Goal: Task Accomplishment & Management: Complete application form

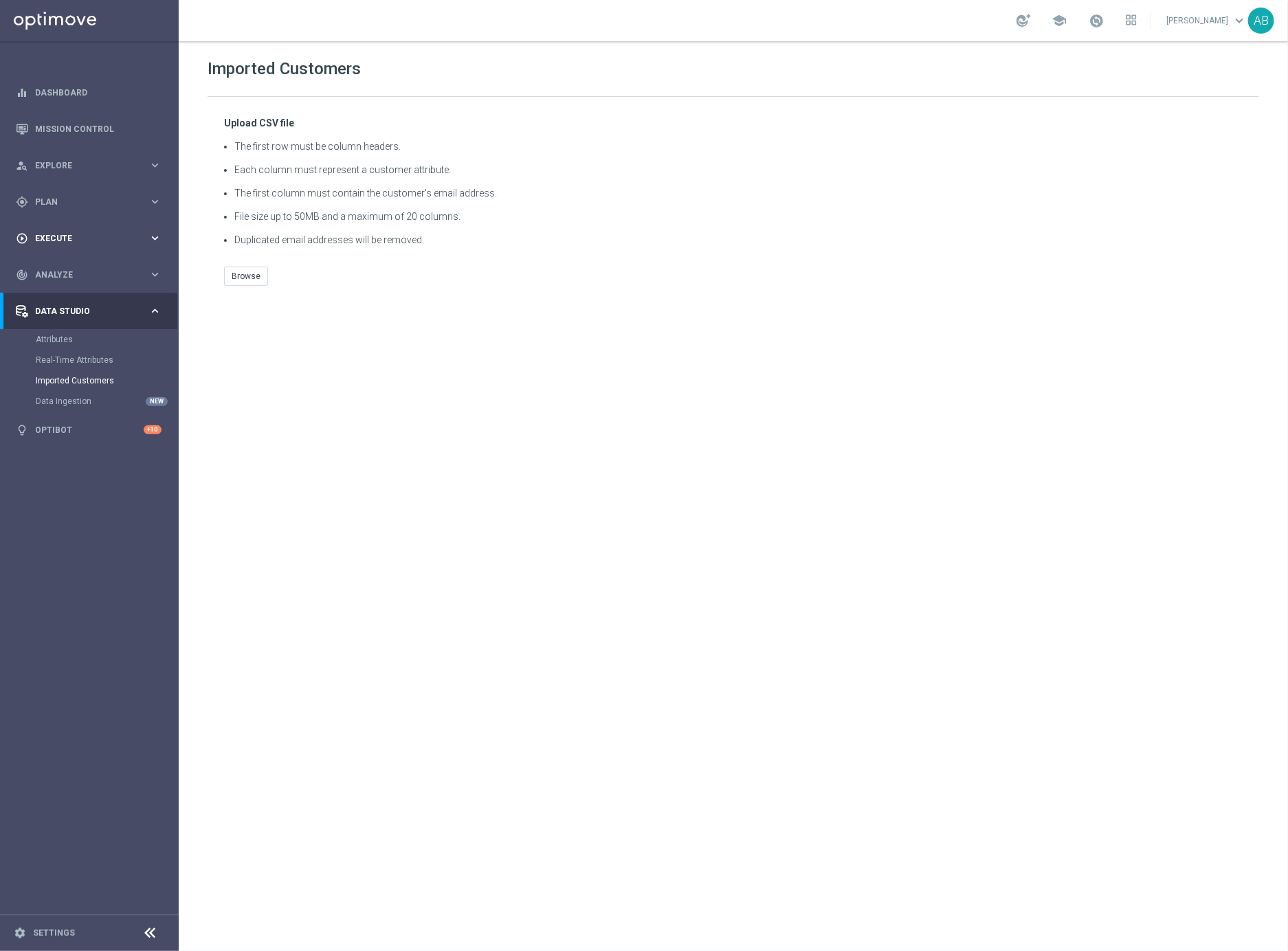
click at [77, 235] on span "Execute" at bounding box center [91, 238] width 113 height 8
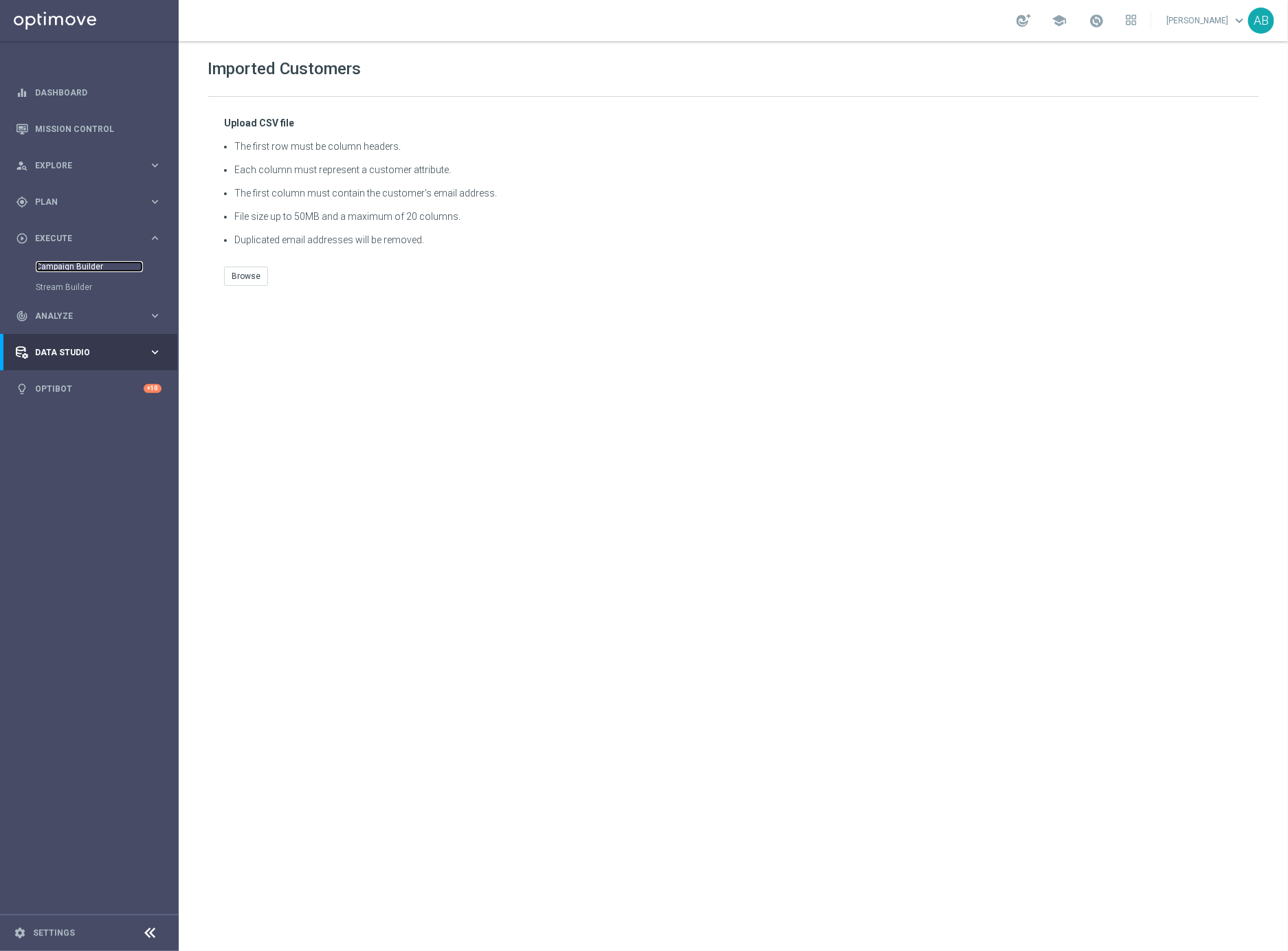
click at [69, 265] on link "Campaign Builder" at bounding box center [89, 266] width 107 height 11
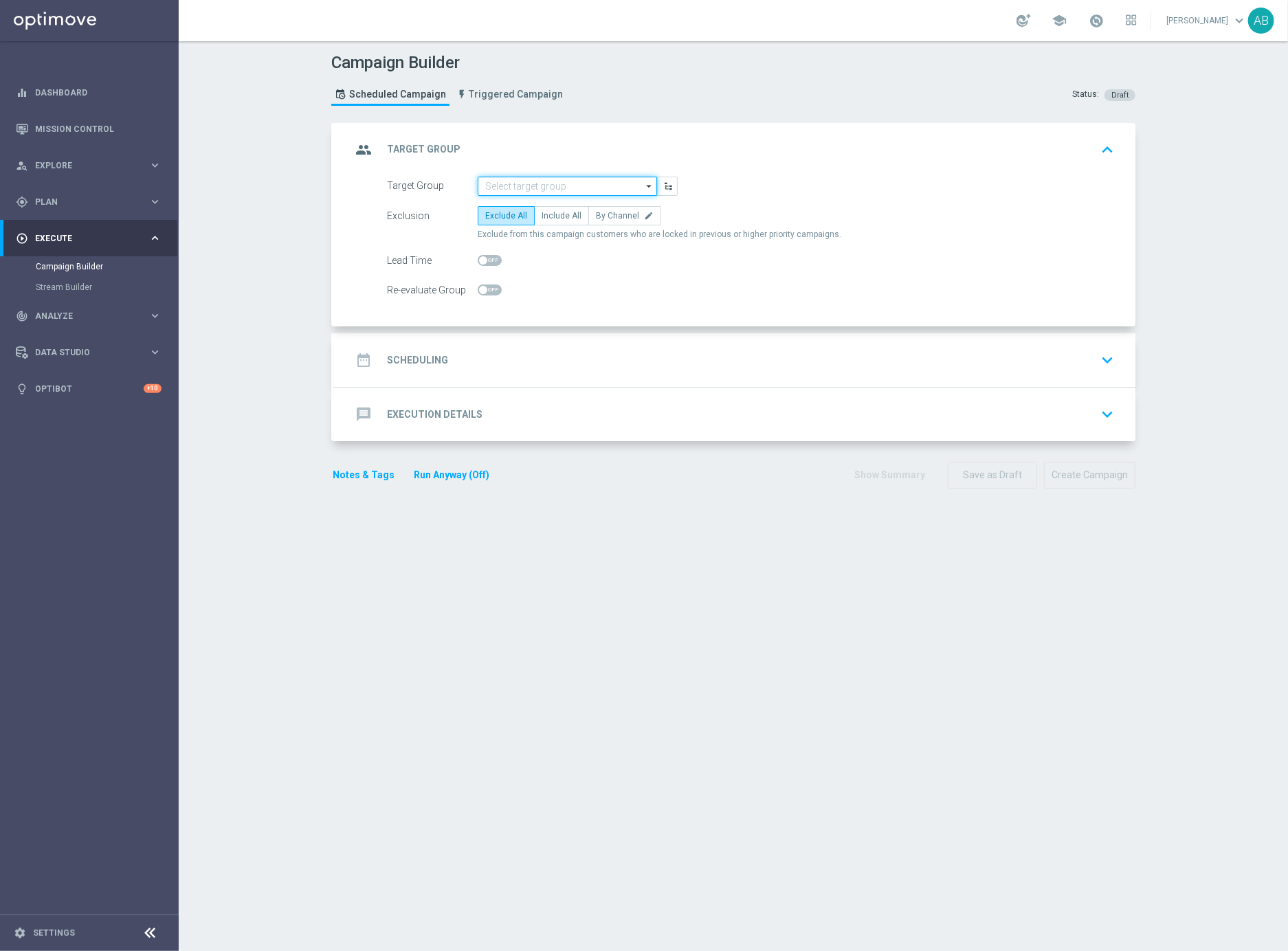
click at [554, 182] on input at bounding box center [567, 186] width 180 height 19
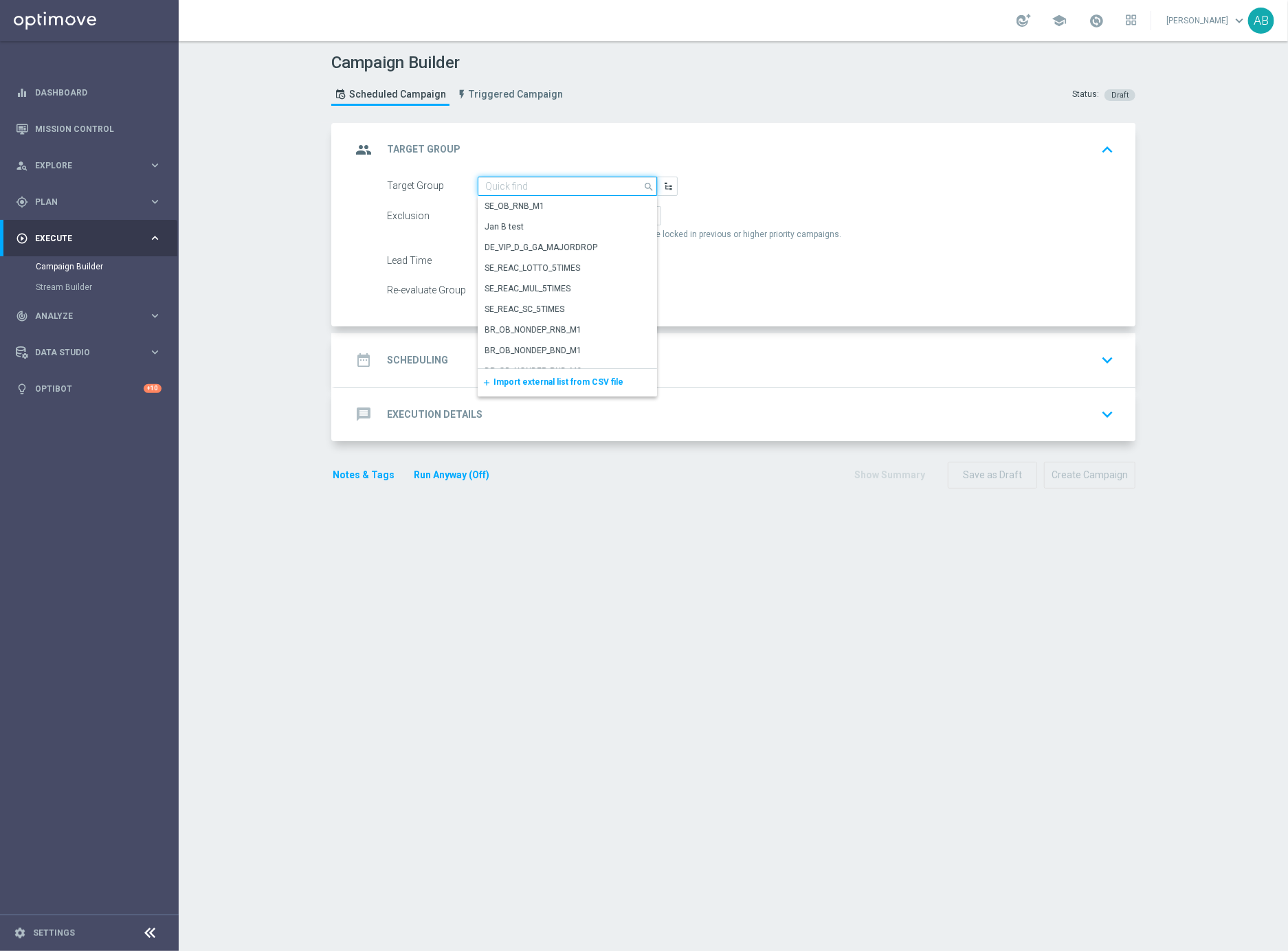
paste input "en_GB_ACQ_GOODLIFE_REBRANDED_NVIP_EMA_TAC_GM_020525"
type input "en_GB_ACQ_GOODLIFE_REBRANDED_NVIP_EMA_TAC_GM_020525"
click at [512, 186] on input "en_GB_ACQ_GOODLIFE_REBRANDED_NVIP_EMA_TAC_GM_020525" at bounding box center [567, 186] width 180 height 19
drag, startPoint x: 503, startPoint y: 179, endPoint x: 426, endPoint y: 179, distance: 77.0
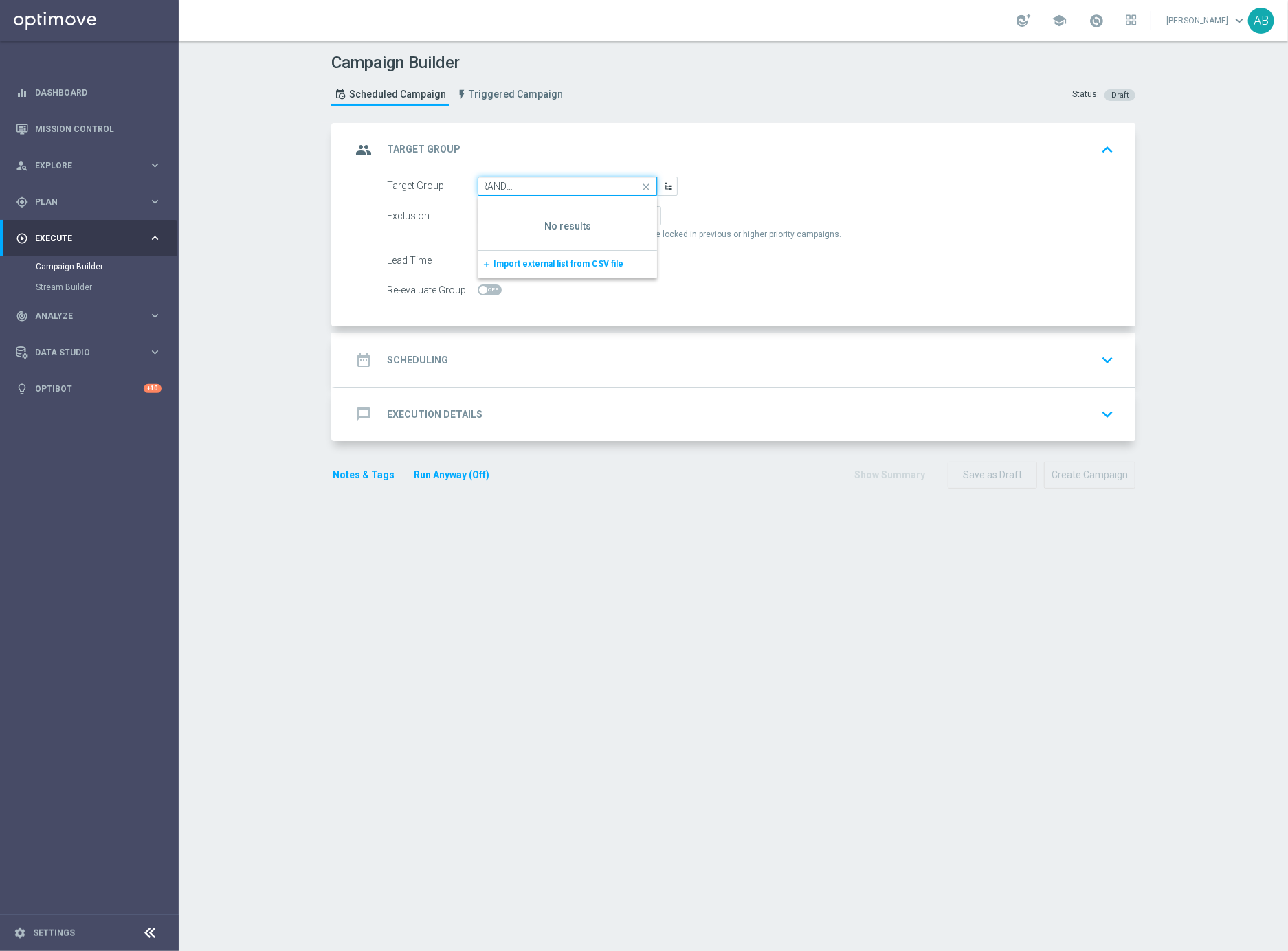
click at [426, 179] on div "Target Group en_GB_ACQ_GOODLIFE_REBRANDED_NVIP_EMA_TAC_GM_020525 close Show Sel…" at bounding box center [532, 186] width 312 height 19
click at [495, 182] on input at bounding box center [567, 186] width 180 height 19
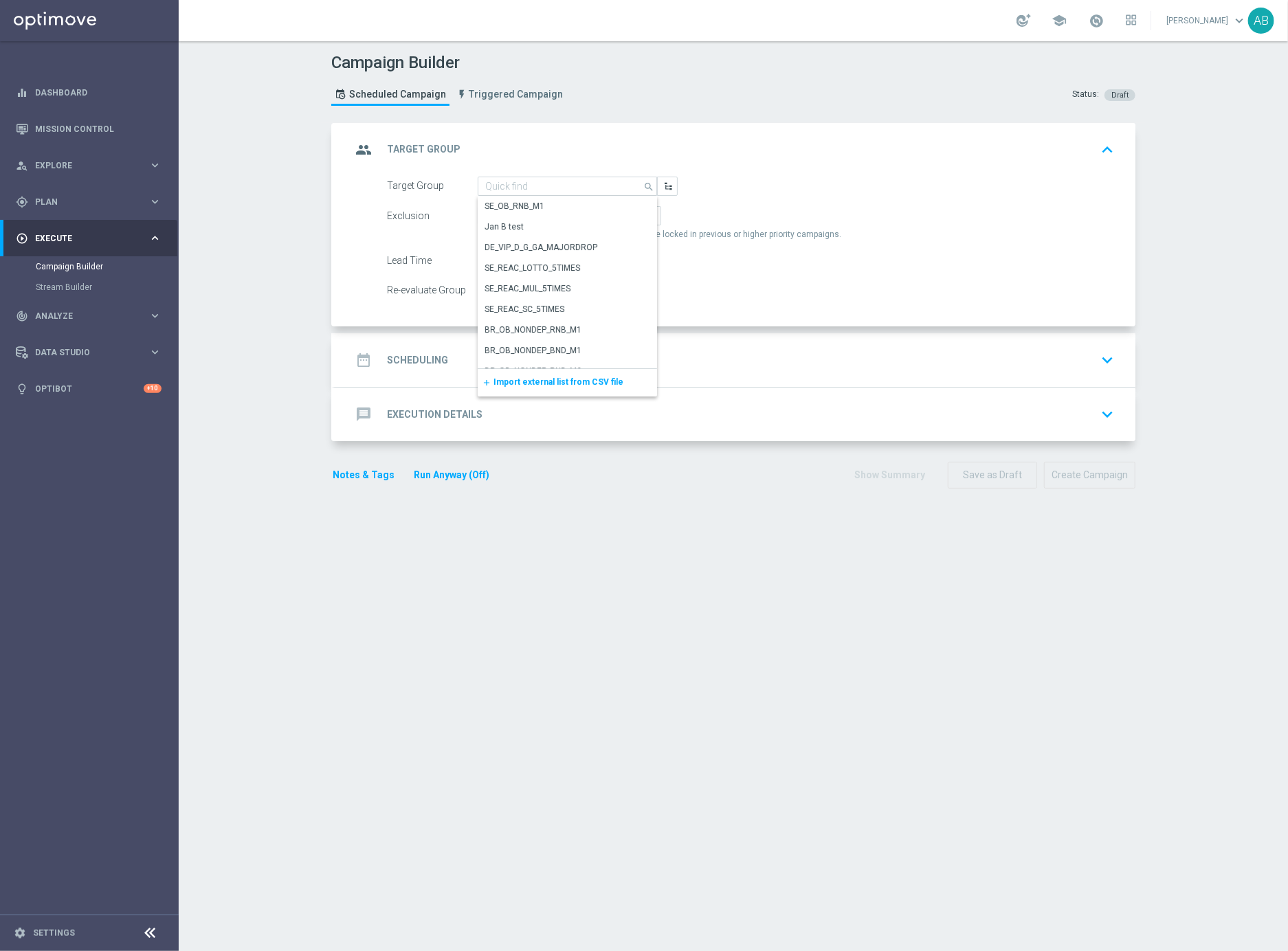
click at [795, 166] on div "group Target Group keyboard_arrow_up" at bounding box center [735, 150] width 801 height 53
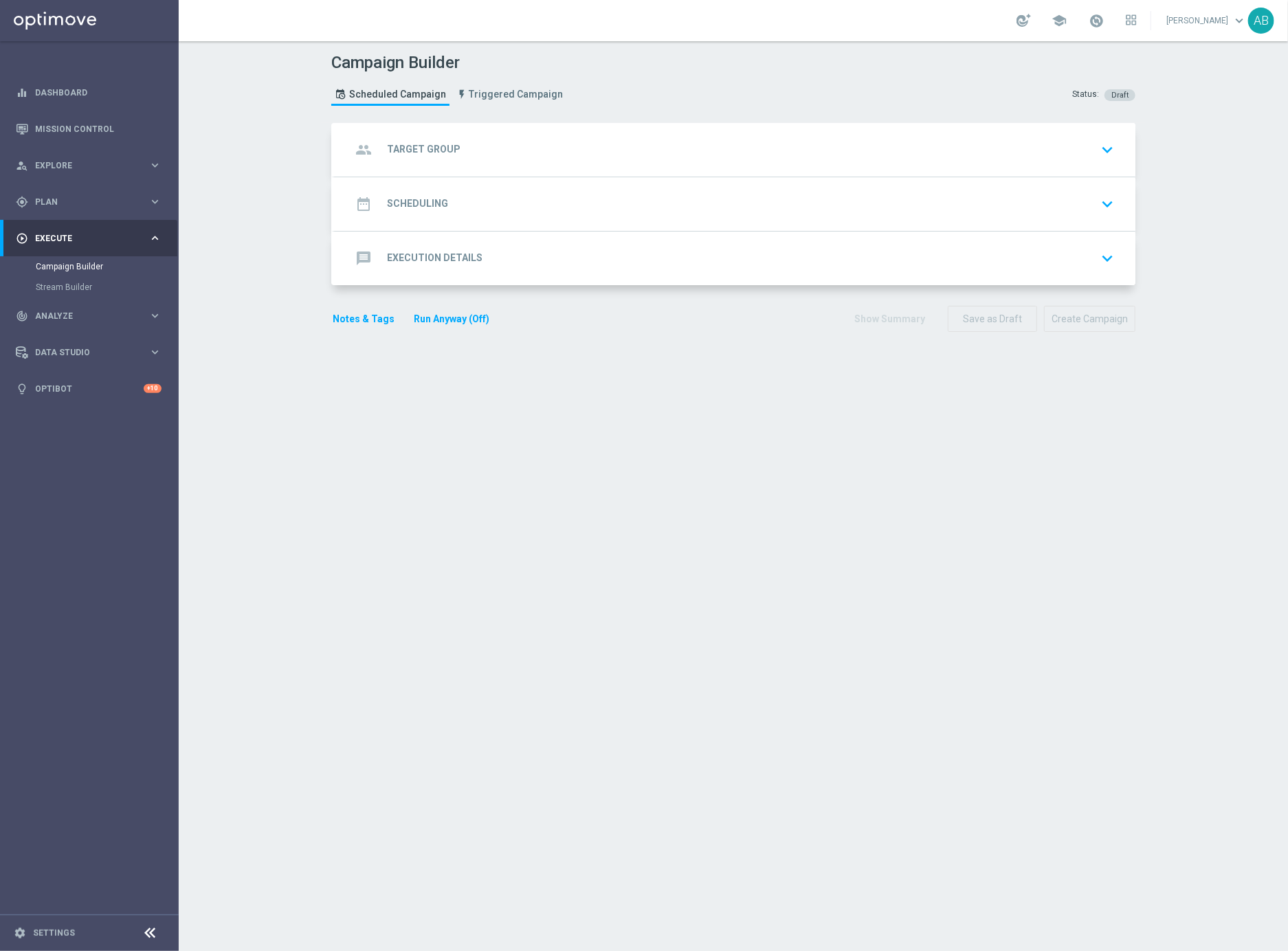
click at [427, 154] on h2 "Target Group" at bounding box center [423, 150] width 74 height 13
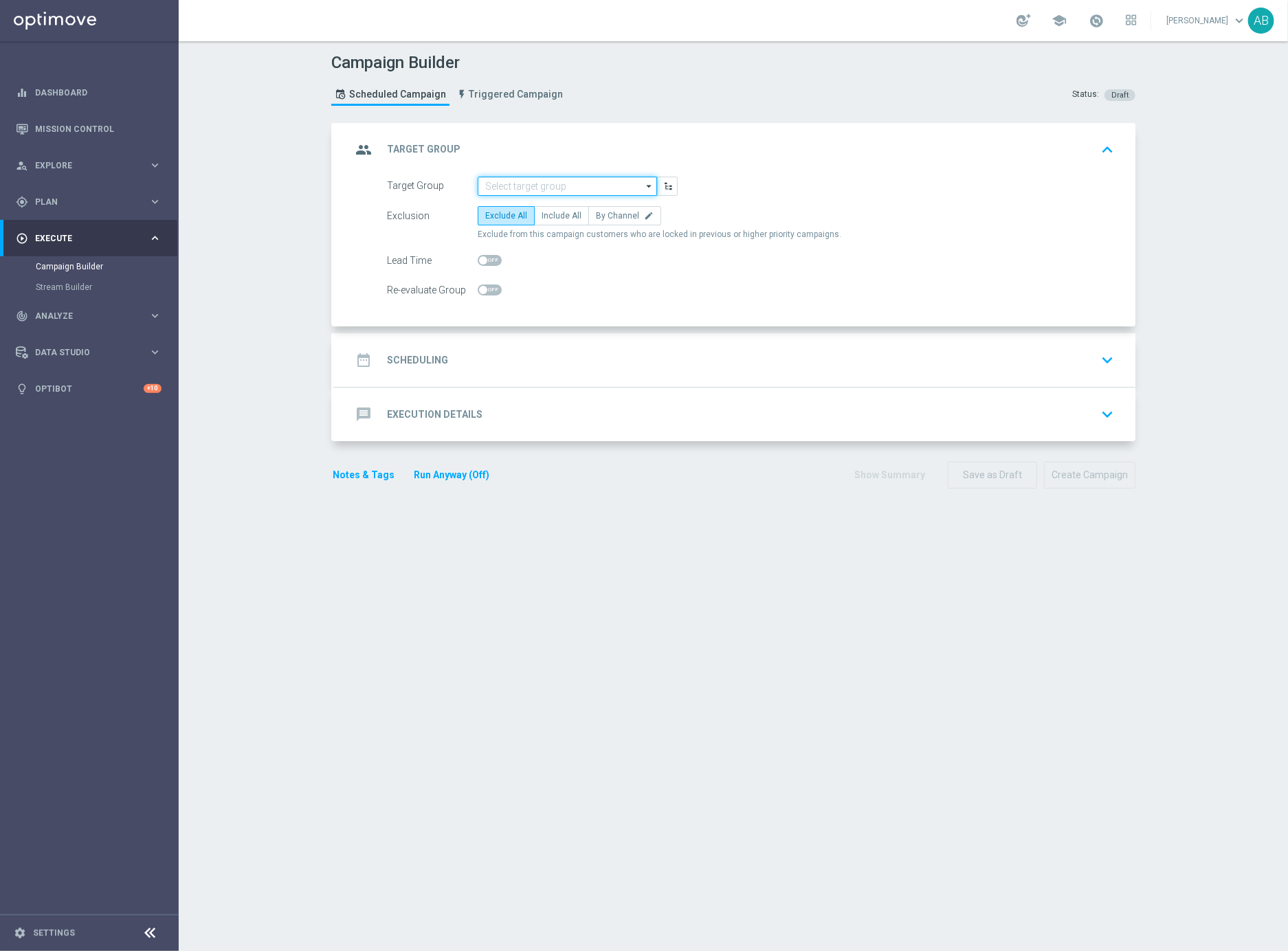
click at [506, 190] on input at bounding box center [567, 186] width 180 height 19
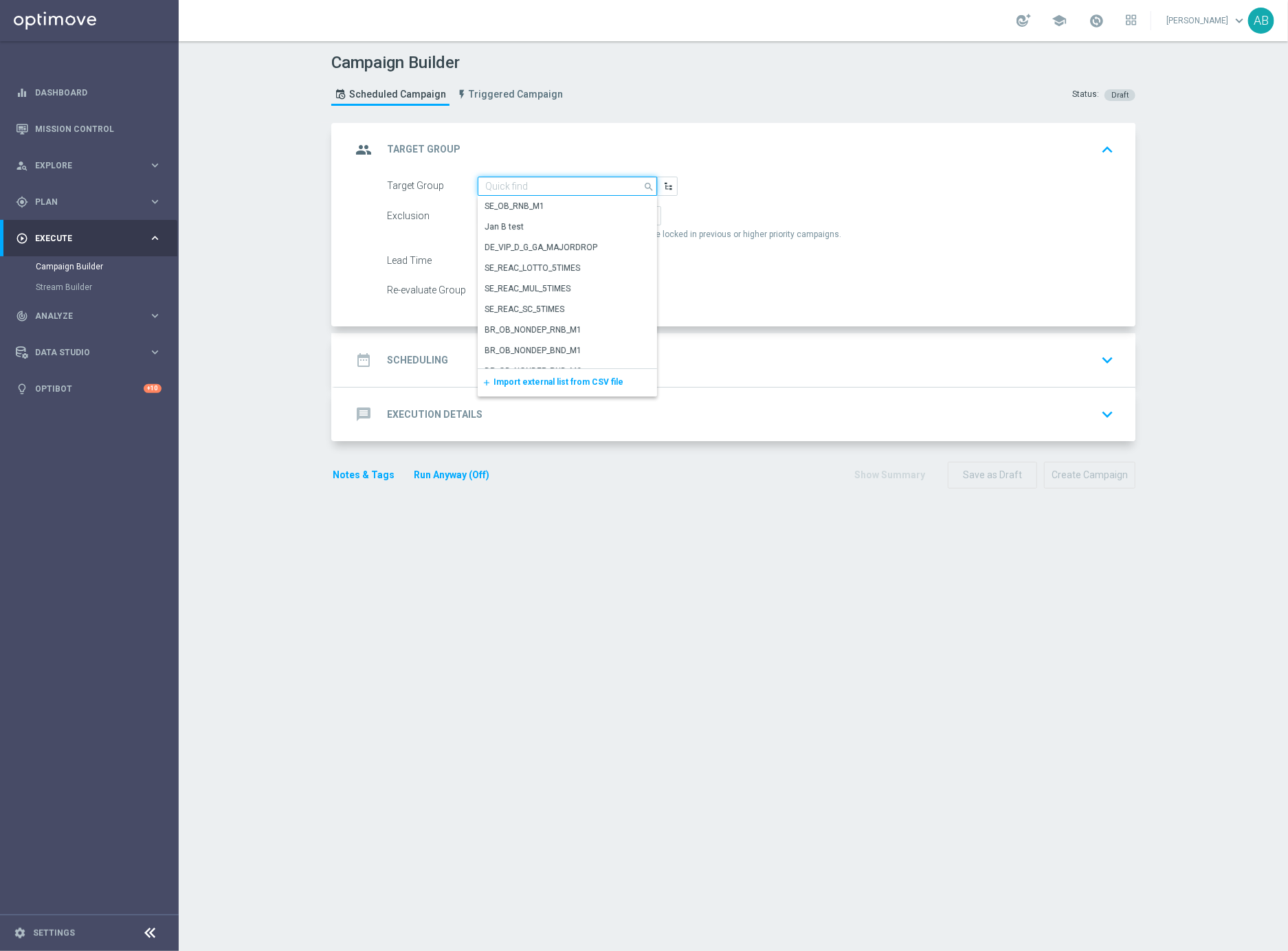
click at [506, 190] on input at bounding box center [567, 186] width 180 height 19
paste input "en_GB_ACQ_GOODLIFE_REBRANDED_NVIP_EMA_TAC_GM"
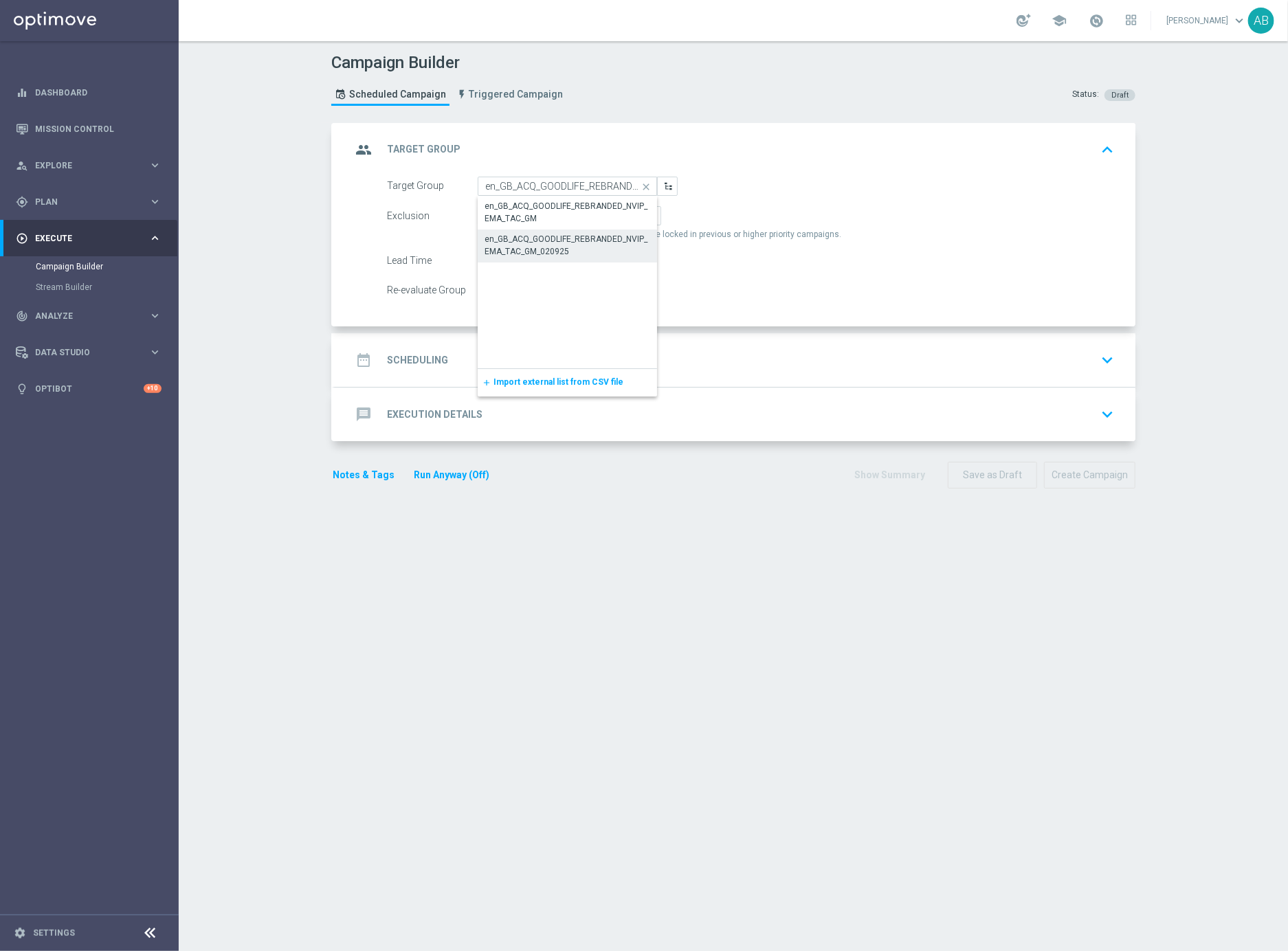
click at [570, 253] on div "en_GB_ACQ_GOODLIFE_REBRANDED_NVIP_EMA_TAC_GM_020925" at bounding box center [568, 245] width 166 height 25
type input "en_GB_ACQ_GOODLIFE_REBRANDED_NVIP_EMA_TAC_GM_020925"
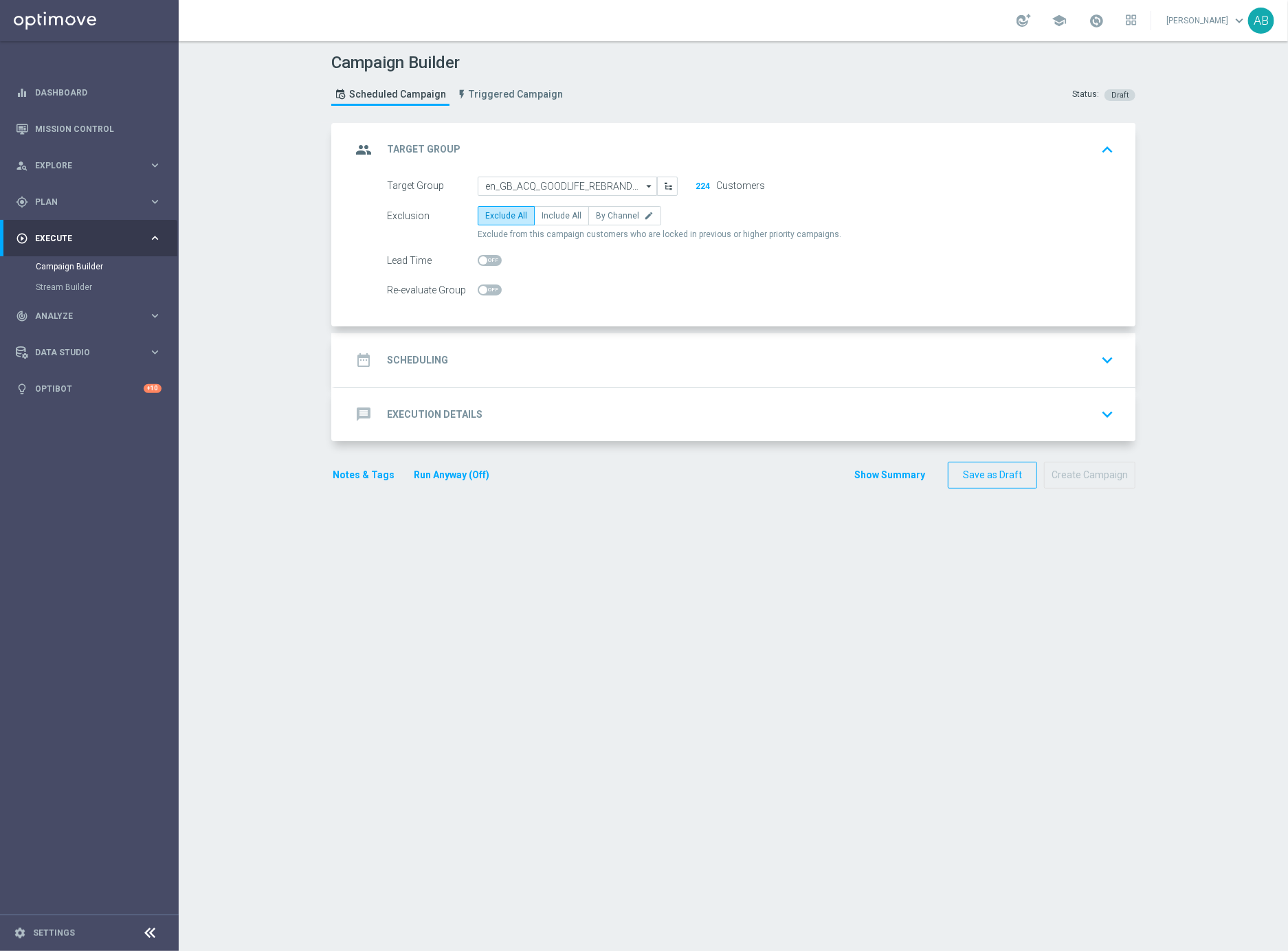
click at [572, 271] on form "Target Group en_GB_ACQ_GOODLIFE_REBRANDED_NVIP_EMA_TAC_GM_020925 en_GB_ACQ_GOOD…" at bounding box center [750, 239] width 727 height 124
click at [558, 211] on span "Include All" at bounding box center [561, 215] width 40 height 9
click at [550, 214] on input "Include All" at bounding box center [546, 218] width 9 height 9
radio input "true"
click at [404, 362] on h2 "Scheduling" at bounding box center [417, 361] width 61 height 13
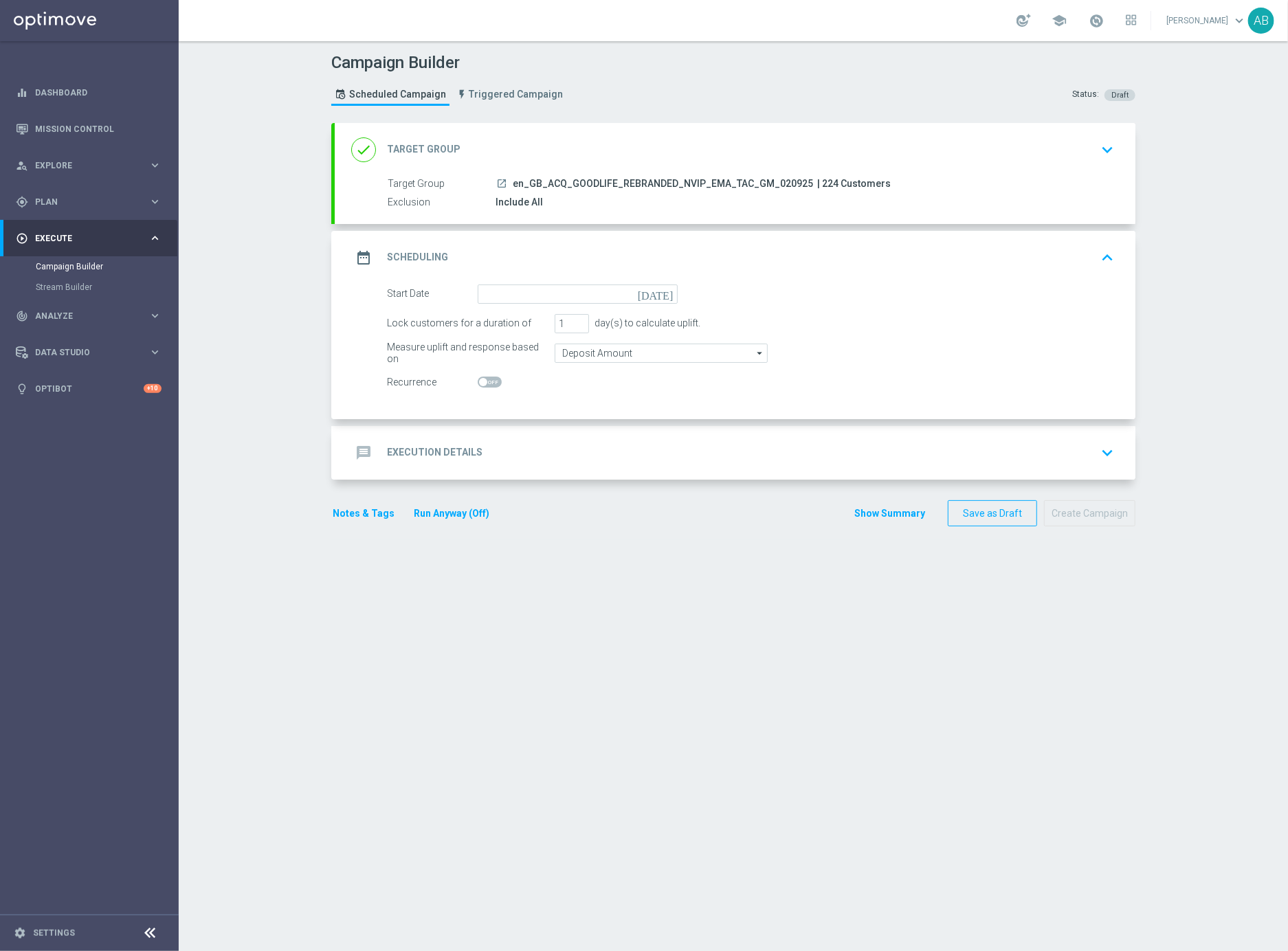
click at [665, 296] on icon "[DATE]" at bounding box center [658, 292] width 41 height 15
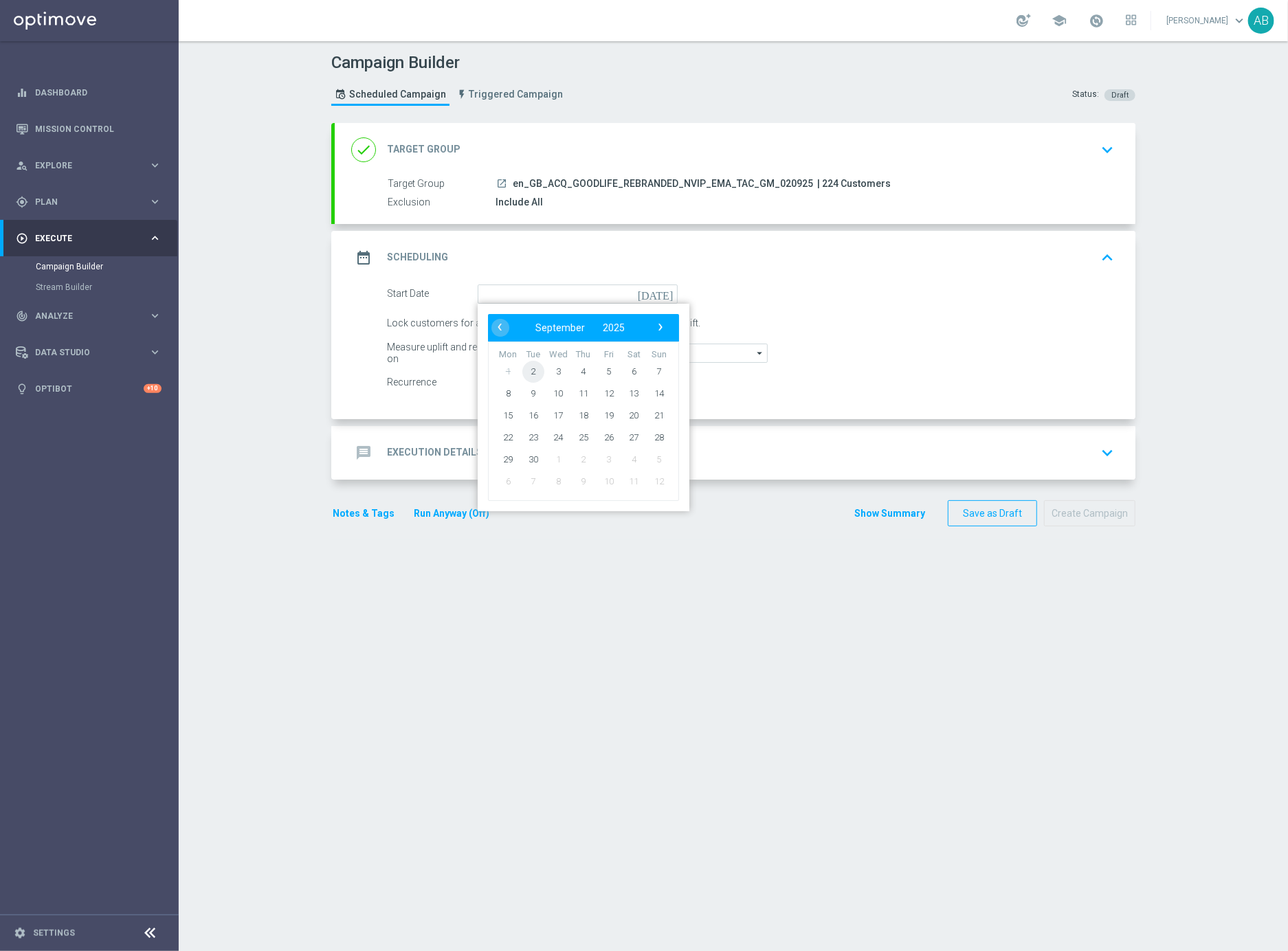
click at [536, 371] on span "2" at bounding box center [533, 371] width 22 height 22
type input "[DATE]"
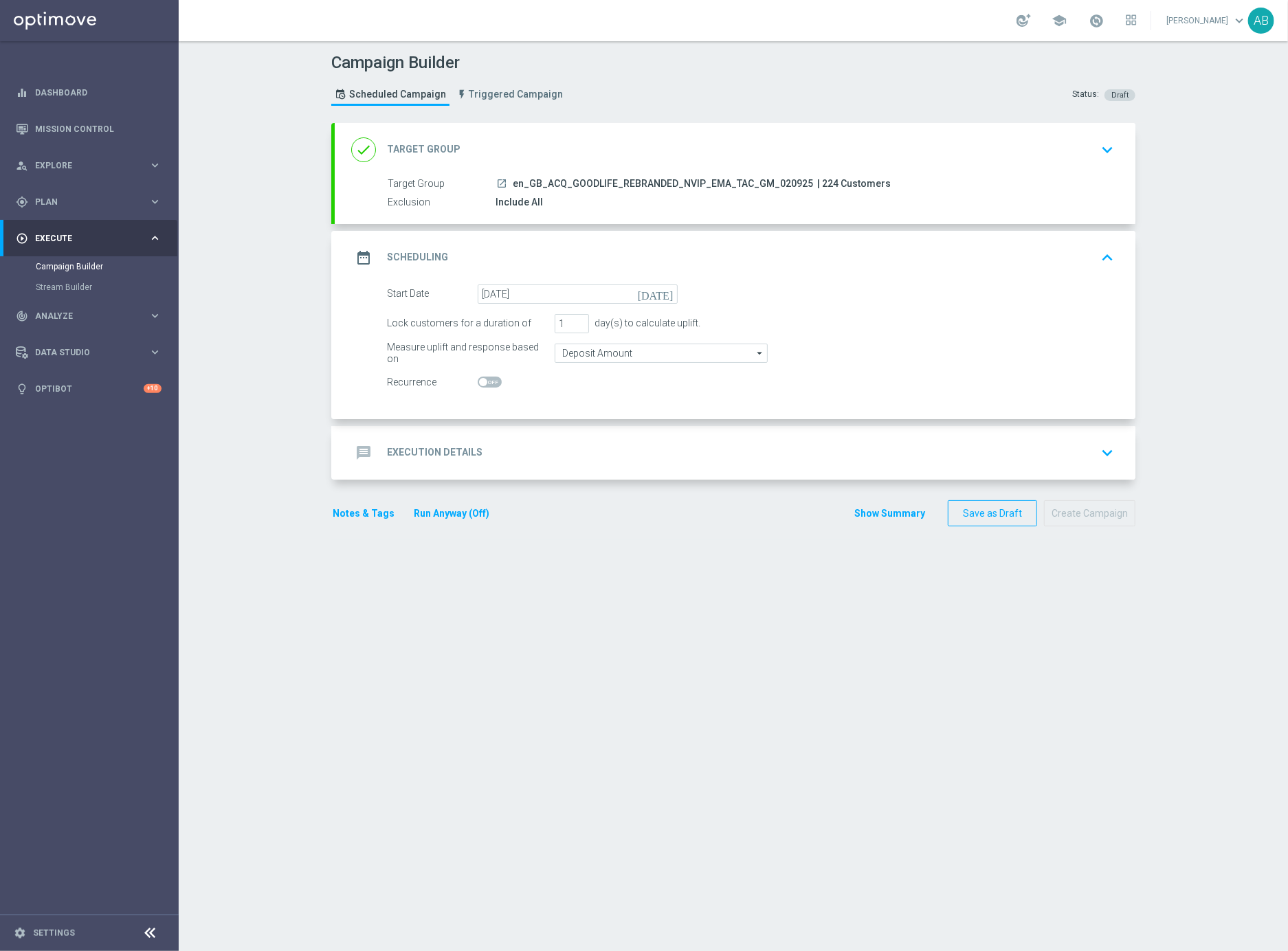
click at [433, 446] on h2 "Execution Details" at bounding box center [434, 453] width 96 height 13
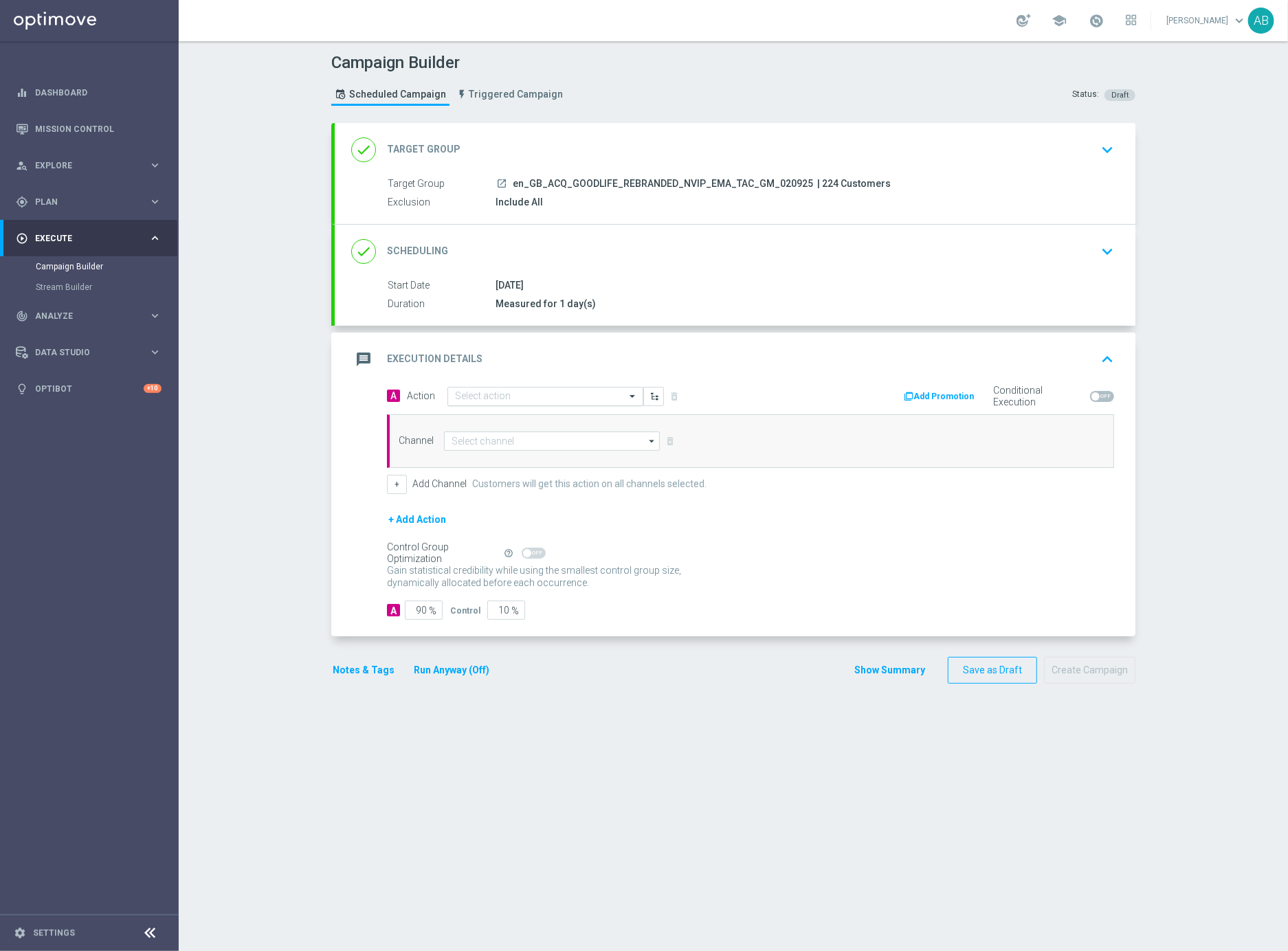
click at [509, 396] on input "text" at bounding box center [531, 397] width 153 height 12
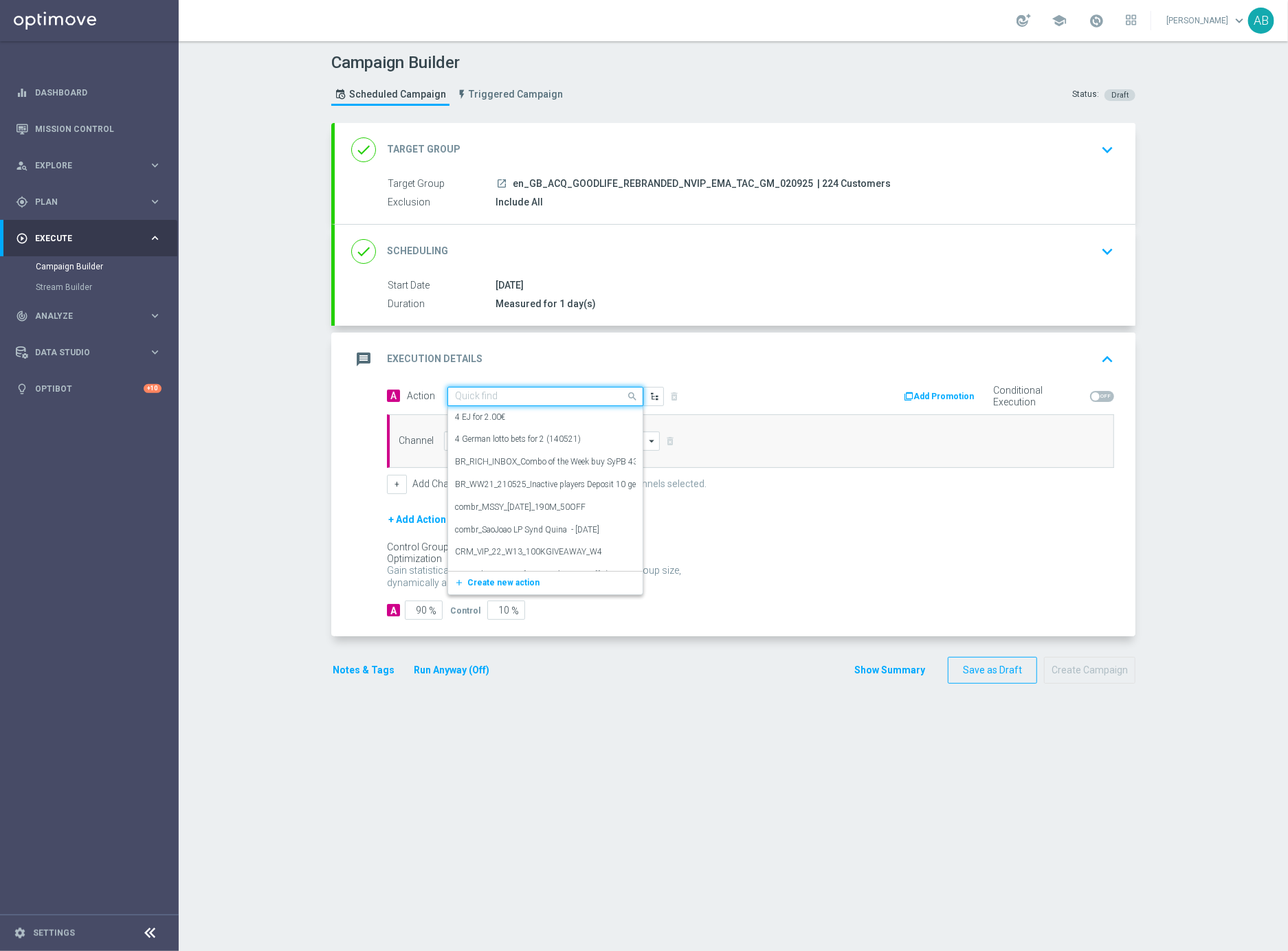
paste input "en_GB_ACQ_GOODLIFE_REBRANDED_NVIP_EMA_TAC_GM"
type input "en_GB_ACQ_GOODLIFE_REBRANDED_NVIP_EMA_TAC_GM"
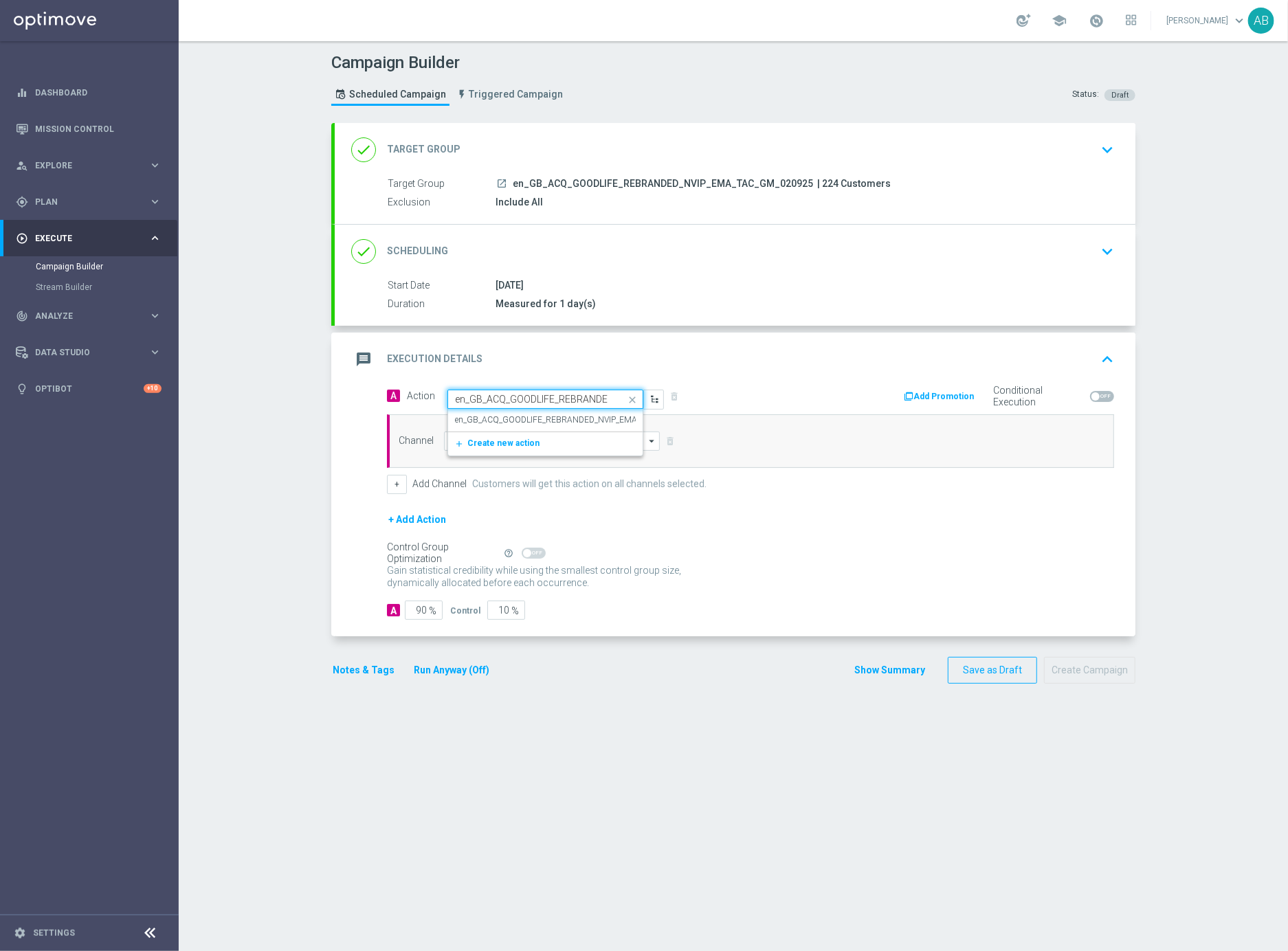
scroll to position [0, 93]
click at [506, 419] on label "en_GB_ACQ_GOODLIFE_REBRANDED_NVIP_EMA_TAC_GM" at bounding box center [563, 420] width 218 height 12
click at [560, 443] on input at bounding box center [552, 441] width 216 height 19
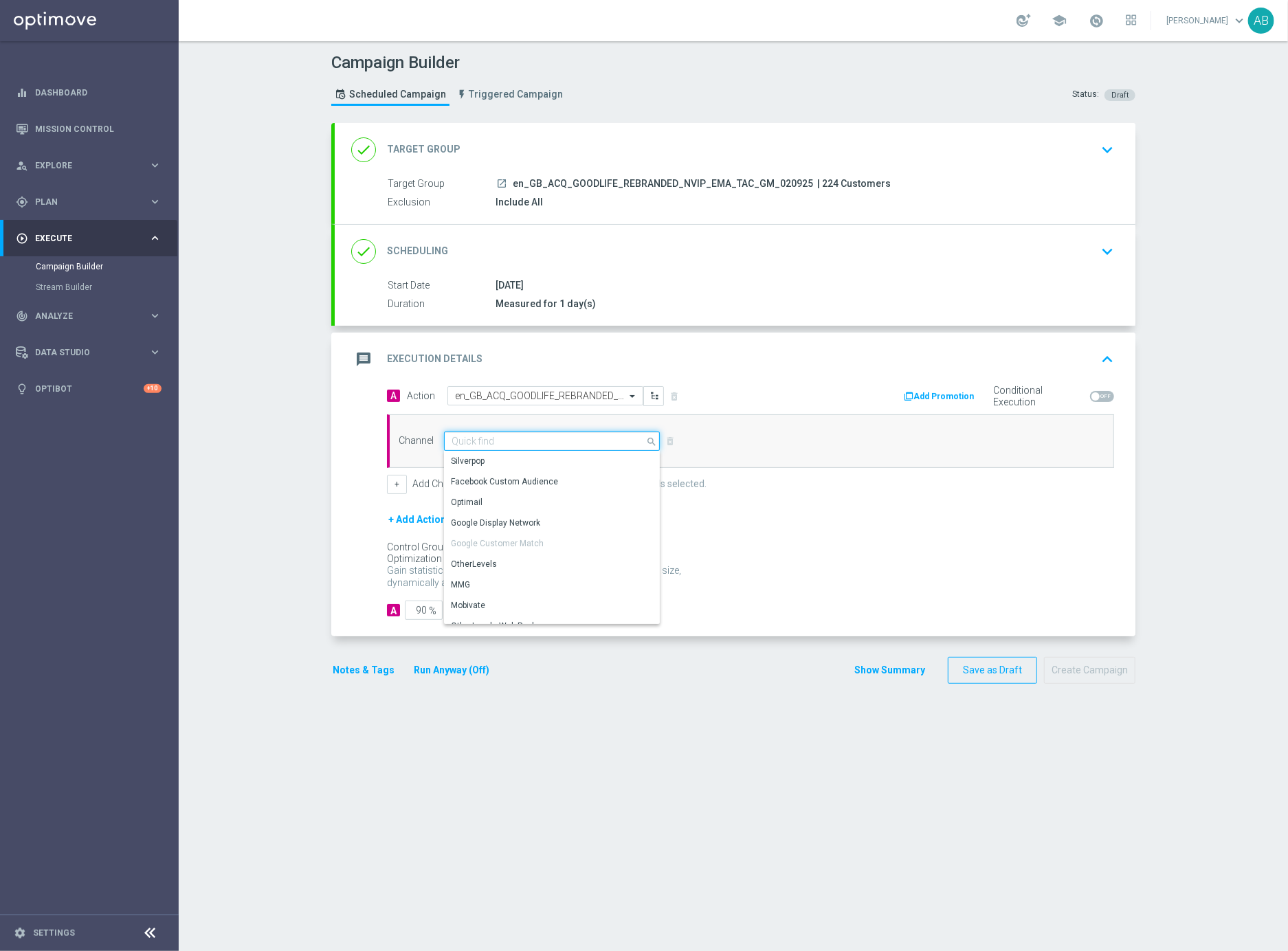
paste input "en_GB_ACQ_GOODLIFE_REBRANDED_NVIP_EMA_TAC_GM"
type input "en_GB_ACQ_GOODLIFE_REBRANDED_NVIP_EMA_TAC_GM"
click at [483, 434] on input "en_GB_ACQ_GOODLIFE_REBRANDED_NVIP_EMA_TAC_GM" at bounding box center [552, 441] width 216 height 19
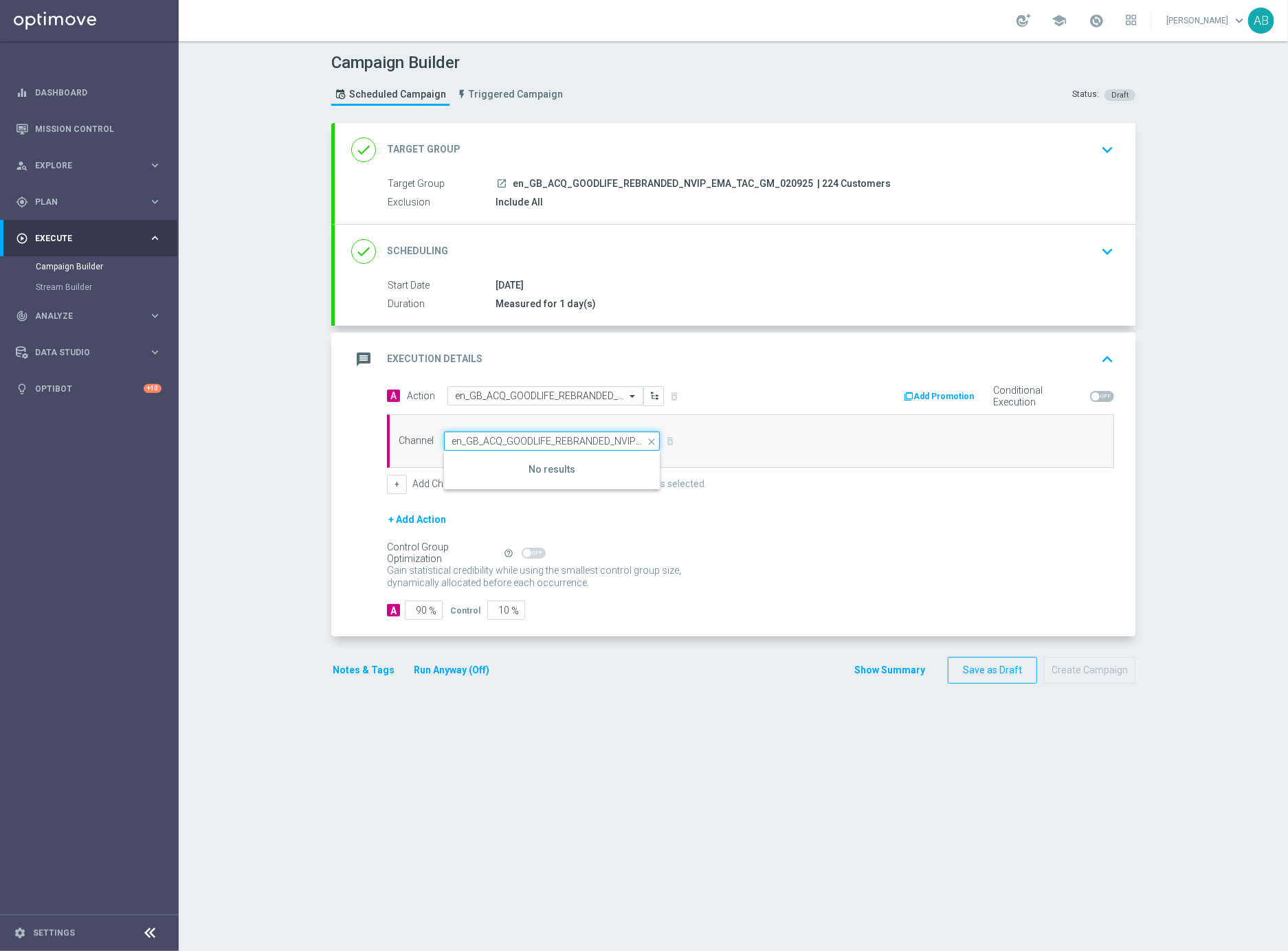
drag, startPoint x: 471, startPoint y: 436, endPoint x: 392, endPoint y: 436, distance: 79.0
click at [392, 436] on div "Channel en_GB_ACQ_GOODLIFE_REBRANDED_NVIP_EMA_TAC_GM close Show Selected 0 of 26" at bounding box center [538, 441] width 300 height 19
click at [486, 439] on input at bounding box center [552, 441] width 216 height 19
paste input "en_GB_ACQ_GOODLIFE_REBRANDED_NVIP_EMA_TAC_GM"
type input "en_GB_ACQ_GOODLIFE_REBRANDED_NVIP_EMA_TAC_GM"
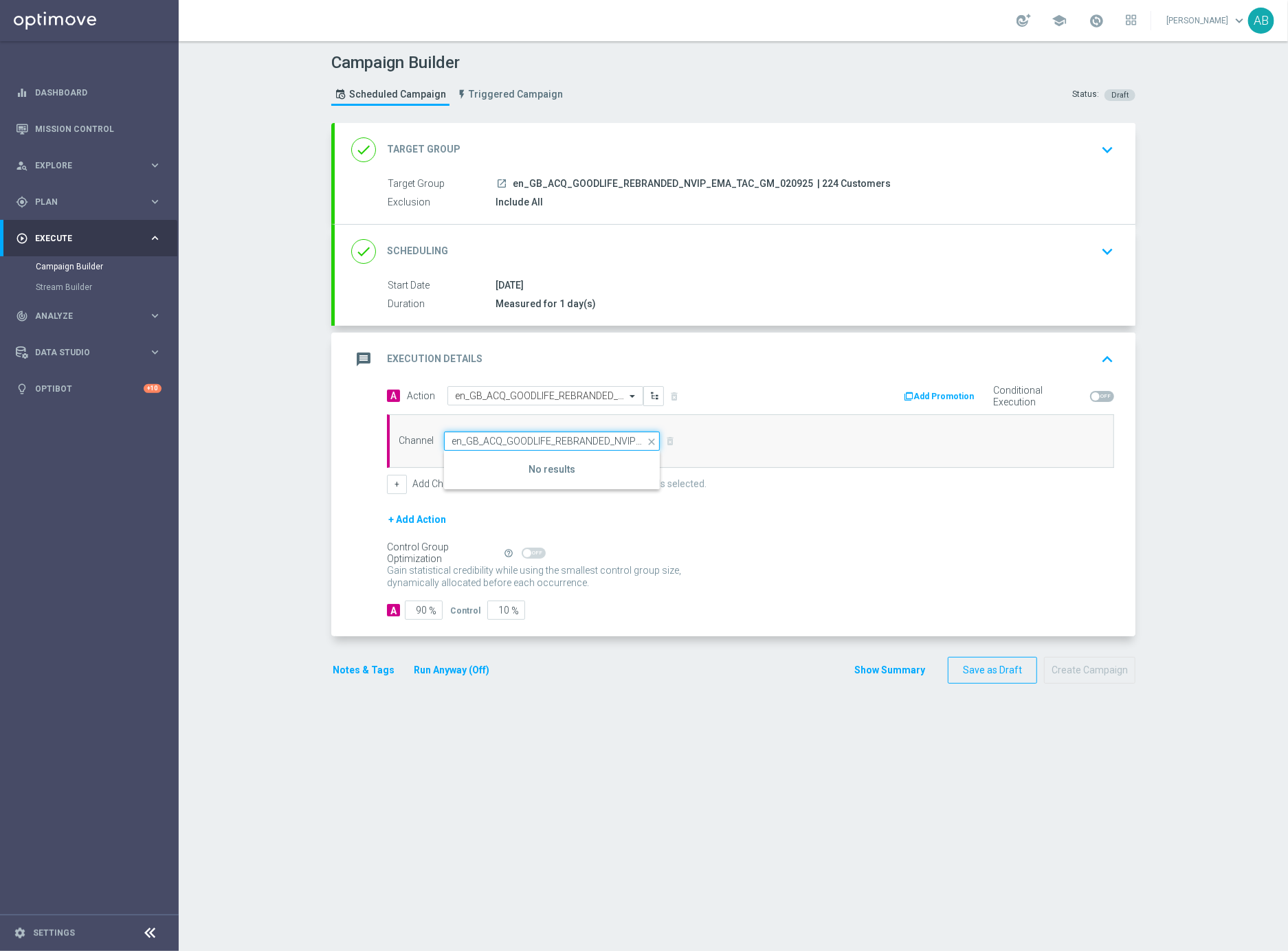
scroll to position [0, 53]
click at [460, 439] on input "en_GB_ACQ_GOODLIFE_REBRANDED_NVIP_EMA_TAC_GM" at bounding box center [552, 441] width 216 height 19
drag, startPoint x: 459, startPoint y: 441, endPoint x: 421, endPoint y: 440, distance: 38.0
click at [421, 440] on div "Channel en_GB_ACQ_GOODLIFE_REBRANDED_NVIP_EMA_TAC_GM close Show Selected 0 of 26" at bounding box center [538, 441] width 300 height 19
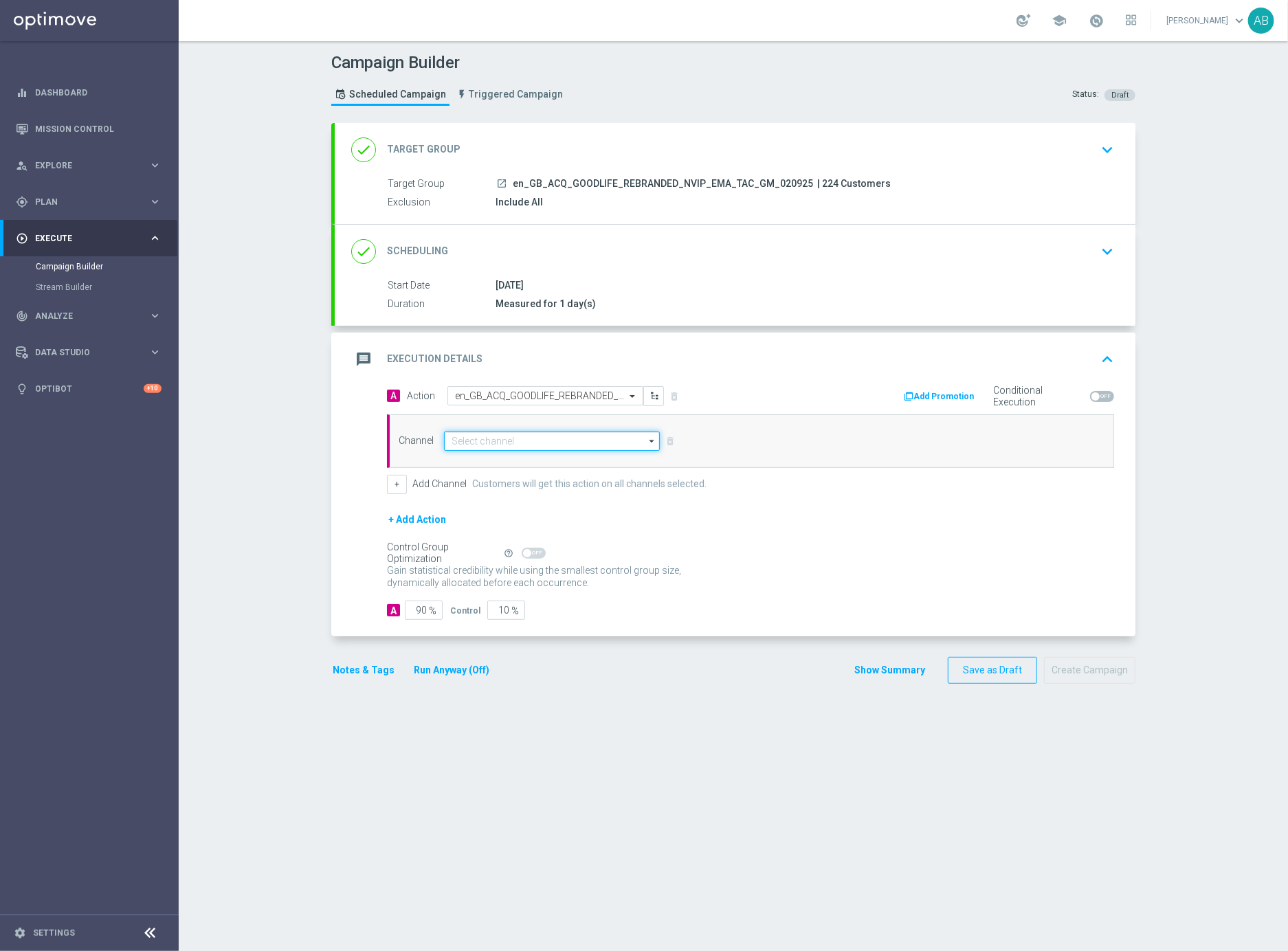
click at [454, 439] on input at bounding box center [552, 441] width 216 height 19
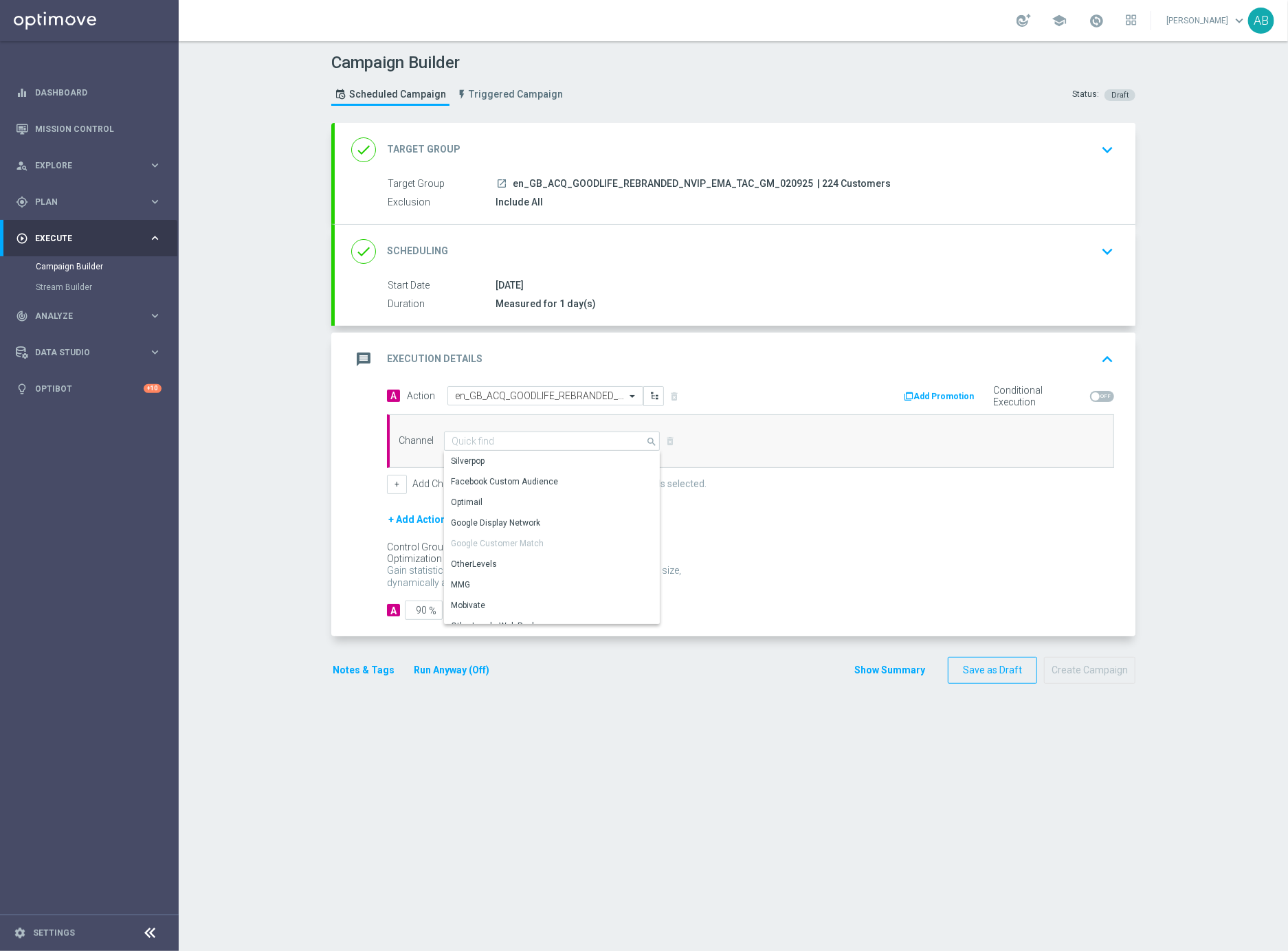
click at [365, 497] on div "A Action Select action en_GB_ACQ_GOODLIFE_REBRANDED_NVIP_EMA_TAC_GM delete_fore…" at bounding box center [735, 512] width 801 height 251
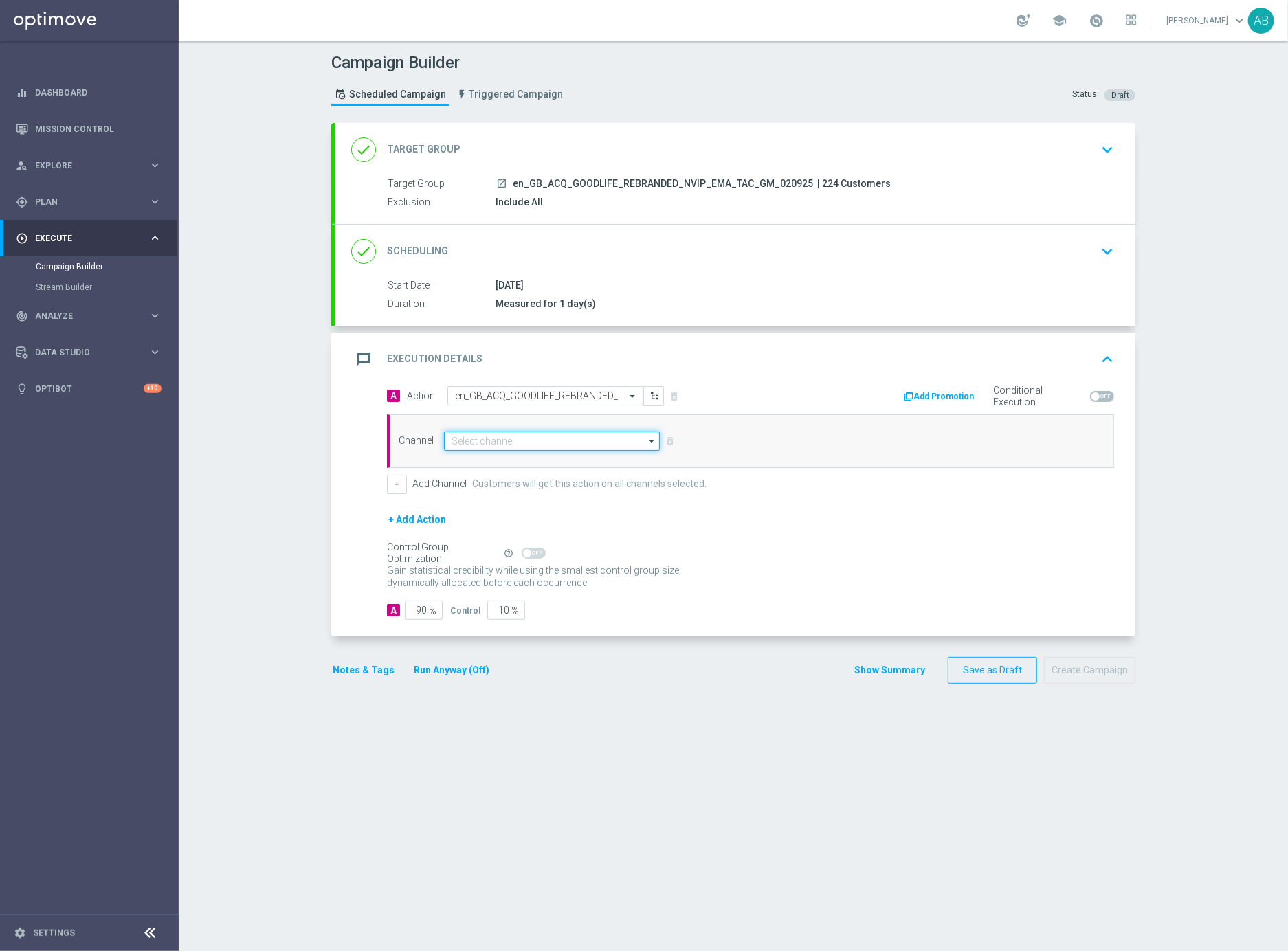
click at [470, 441] on input at bounding box center [552, 441] width 216 height 19
paste input "en_GB_ACQ_GOODLIFE_REBRANDED_NVIP_EMA_TAC_GM"
click at [466, 442] on input "en_GB_ACQ_GOODLIFE_REBRANDED_NVIP_EMA_TAC_GM" at bounding box center [552, 441] width 216 height 19
type input "en_GB_ACQ_GOODLIFE_REBRANDED_NVIP_EMA_TAC_GM"
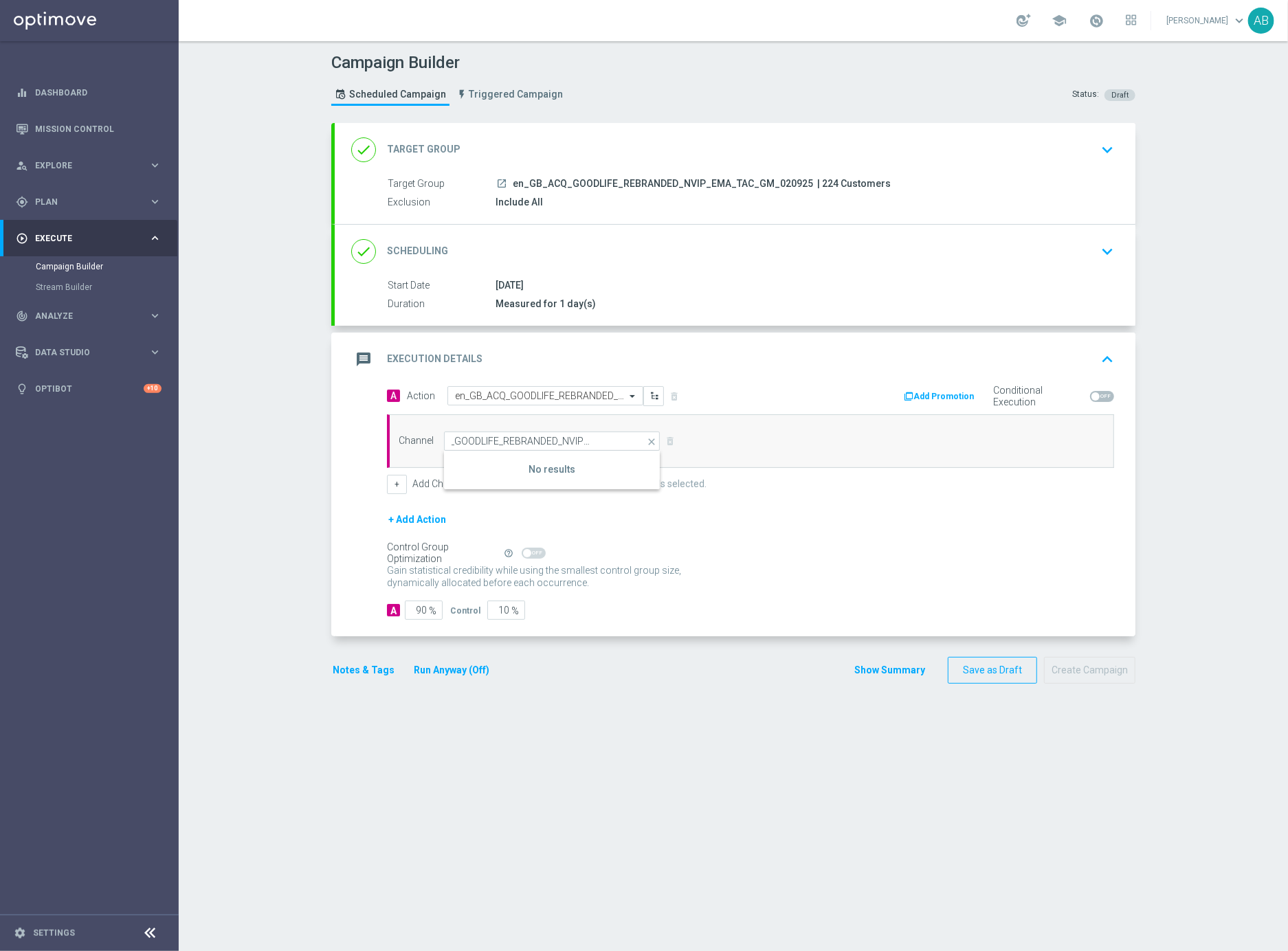
click at [783, 439] on div "Channel en_GB_ACQ_GOODLIFE_REBRANDED_NVIP_EMA_TAC_GM close Show Selected 0 of 2…" at bounding box center [747, 441] width 719 height 19
click at [559, 436] on input at bounding box center [552, 441] width 216 height 19
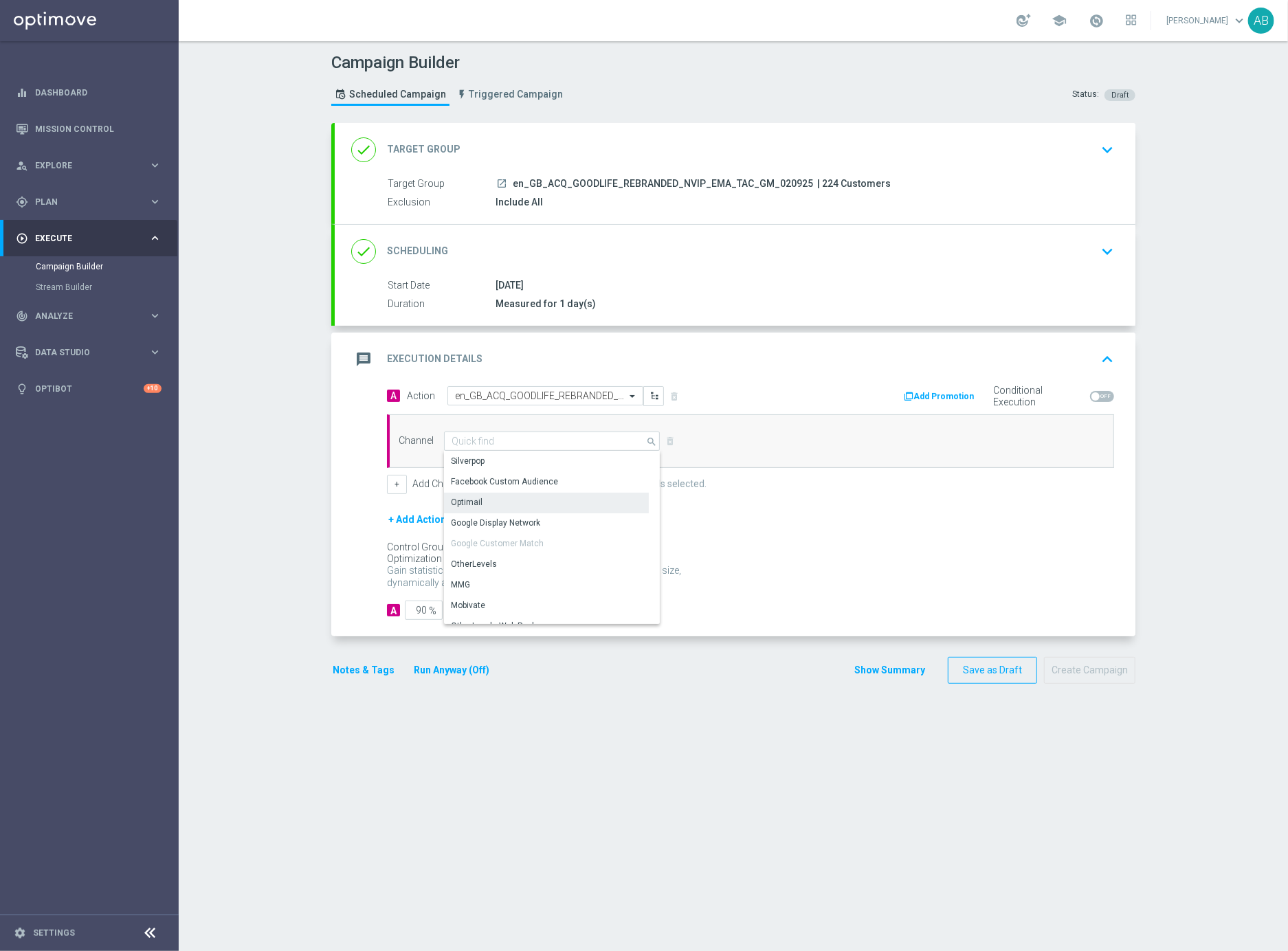
click at [485, 504] on div "Optimail" at bounding box center [546, 502] width 205 height 19
type input "Optimail"
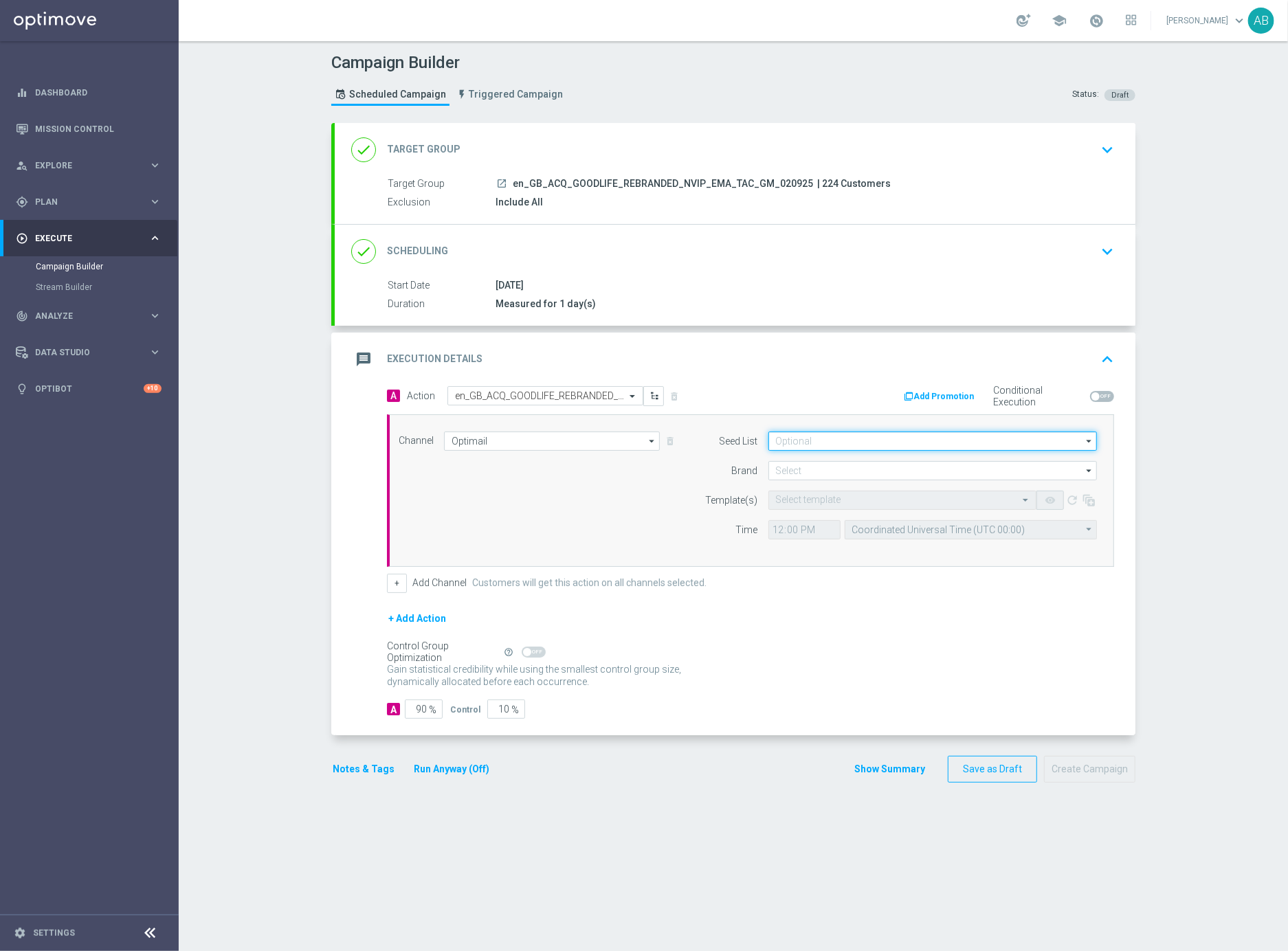
click at [792, 439] on input at bounding box center [933, 441] width 328 height 19
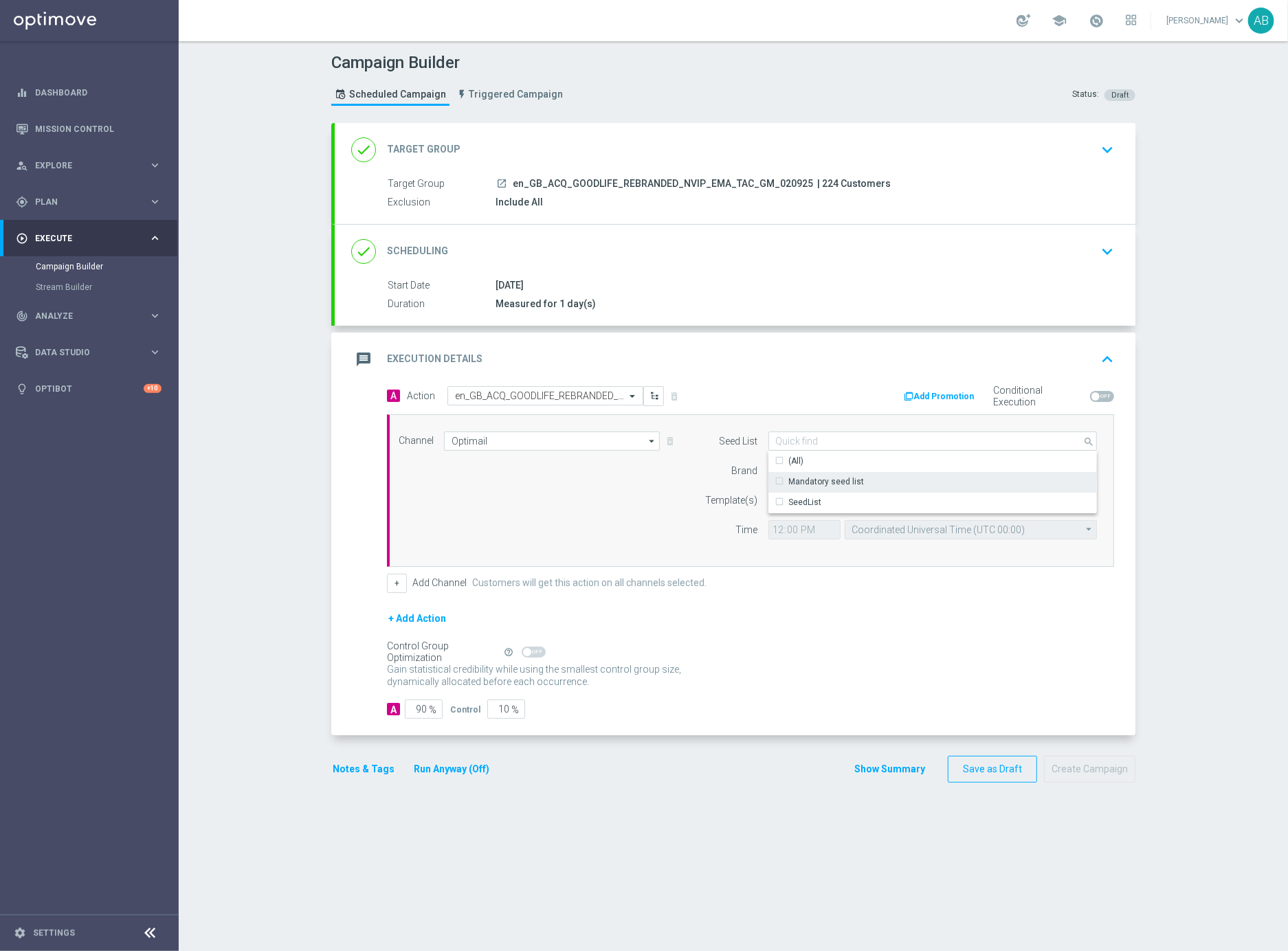
click at [808, 481] on div "Mandatory seed list" at bounding box center [827, 482] width 76 height 12
click at [611, 534] on div "Channel Optimail Optimail arrow_drop_down Show Selected 1 of 26 Silverpop" at bounding box center [747, 490] width 719 height 118
type input "Mandatory seed list"
click at [806, 471] on input at bounding box center [933, 471] width 328 height 19
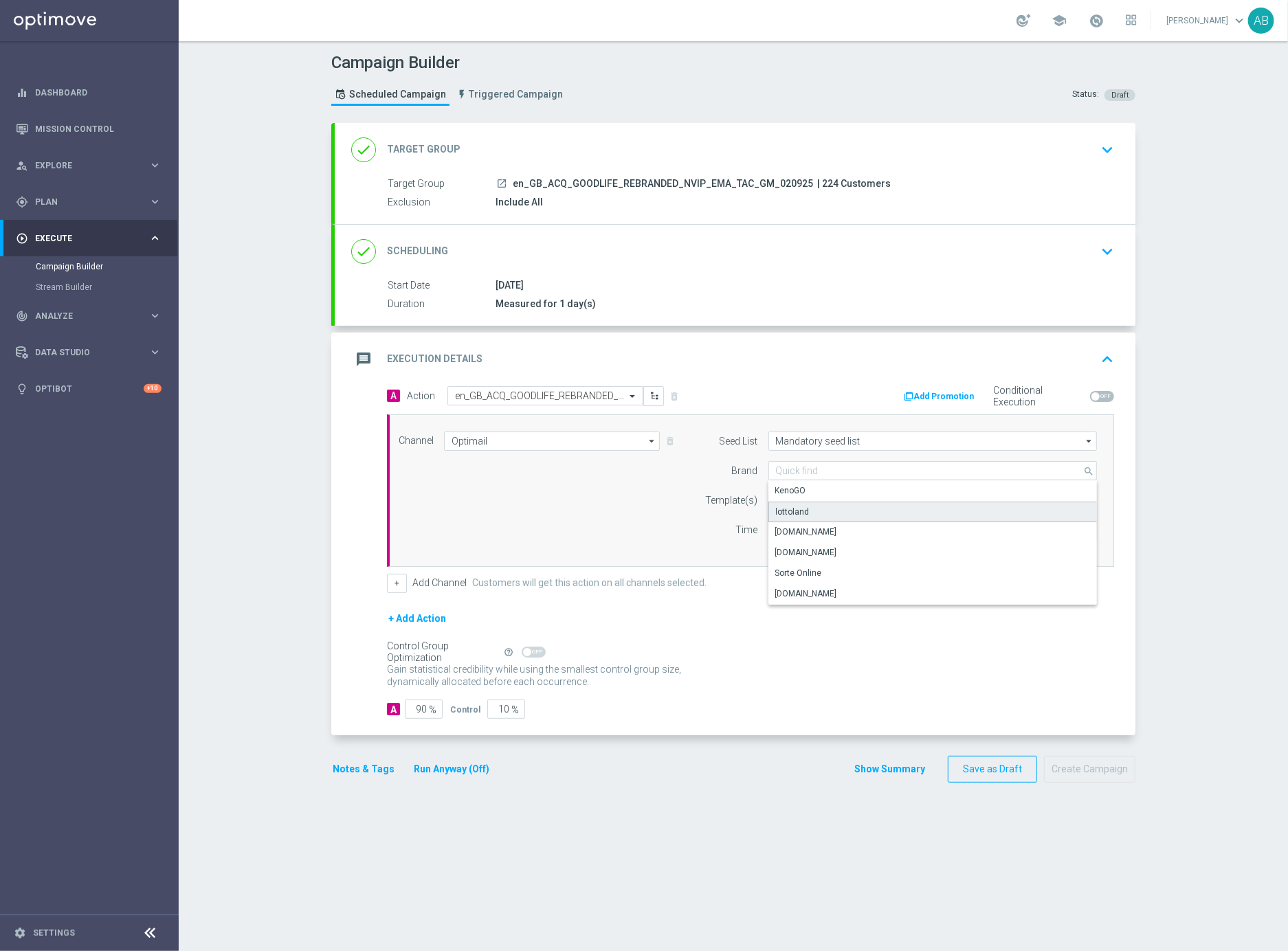
click at [804, 512] on div "lottoland" at bounding box center [793, 512] width 34 height 12
type input "lottoland"
click at [807, 496] on input "text" at bounding box center [888, 501] width 225 height 12
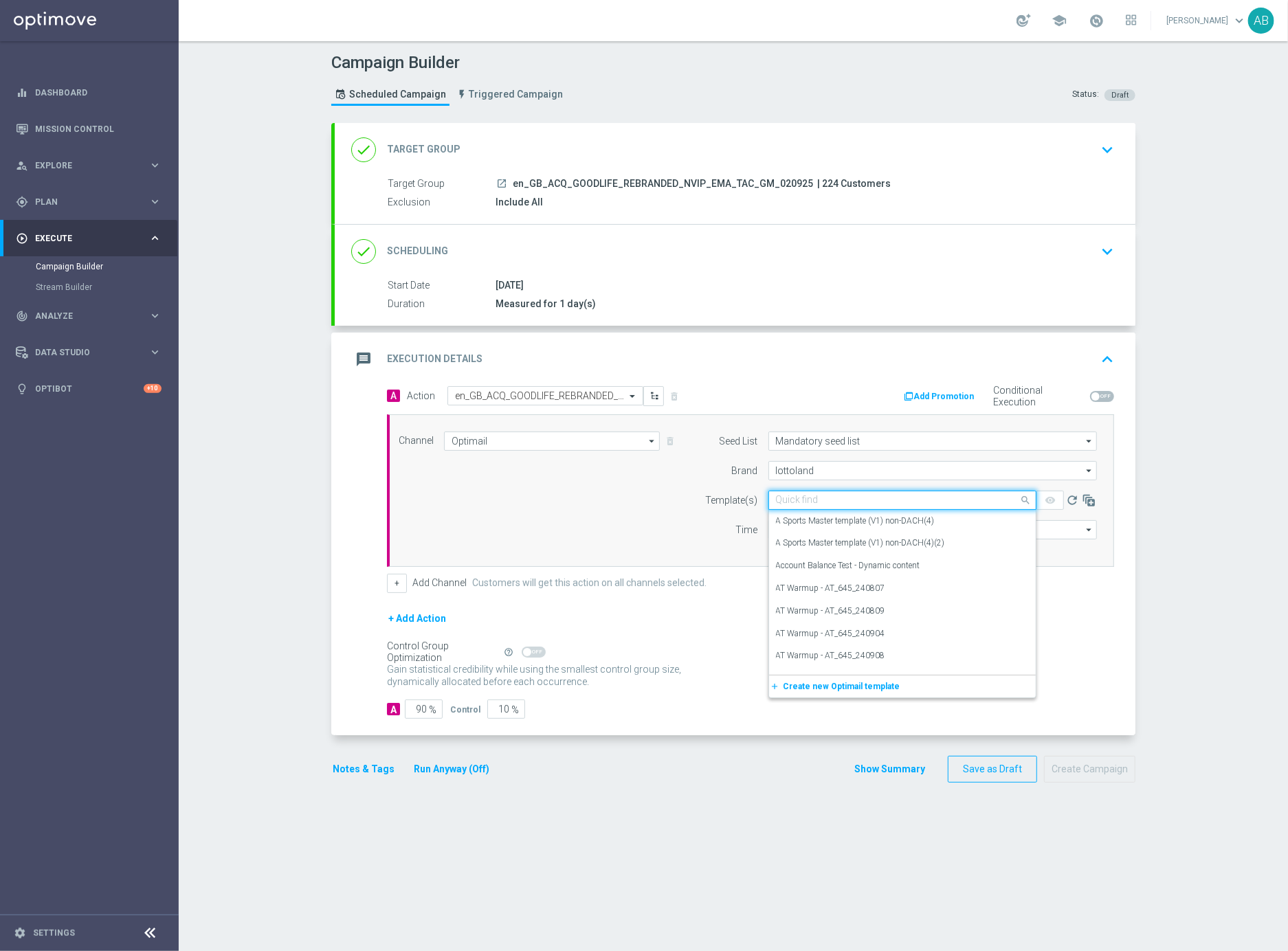
paste input "en_GB_ACQ_GOODLIFE_REBRANDED_NVIP_EMA_TAC_GM"
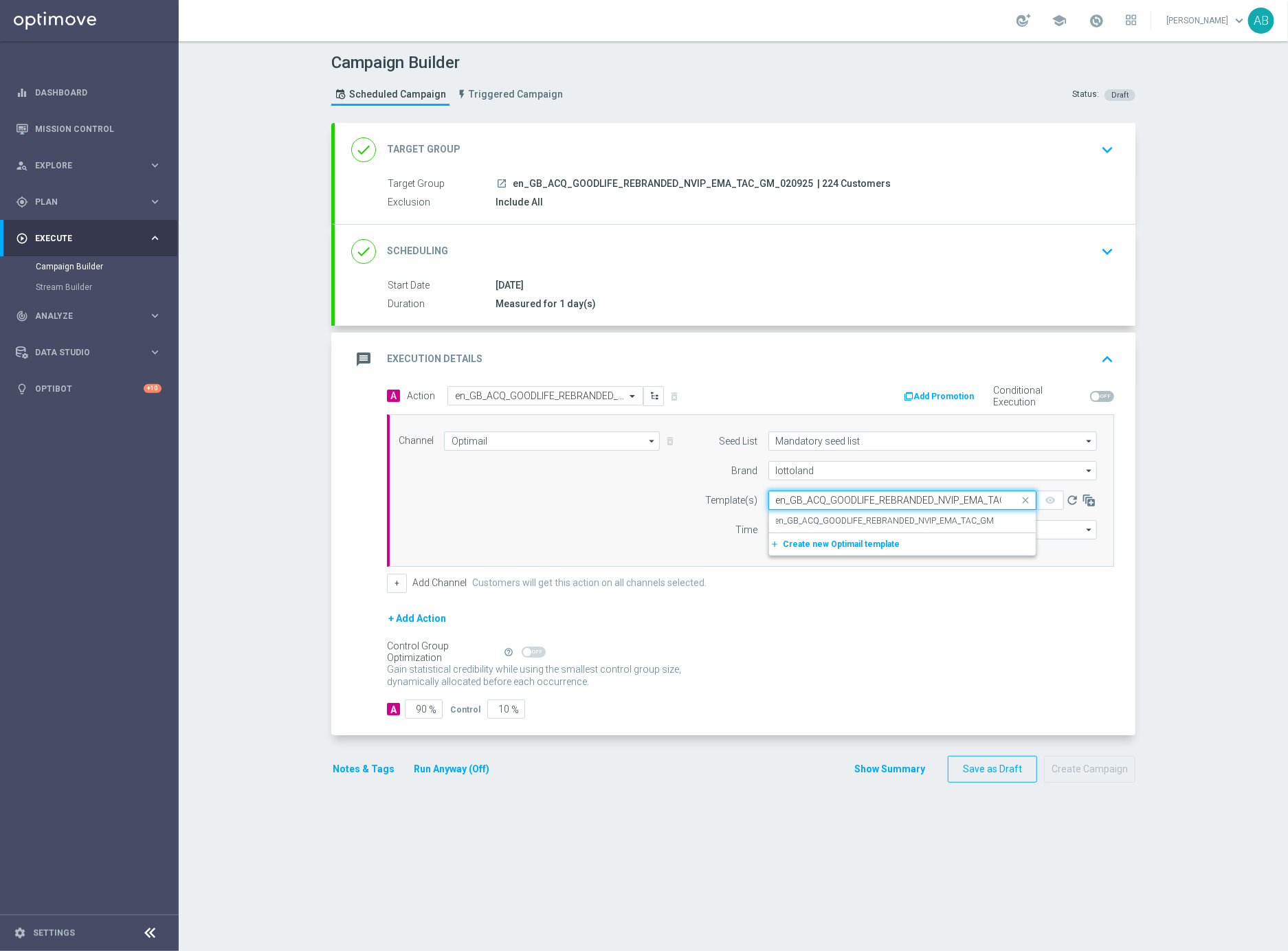
scroll to position [0, 21]
click at [807, 516] on label "en_GB_ACQ_GOODLIFE_REBRANDED_NVIP_EMA_TAC_GM" at bounding box center [884, 521] width 218 height 12
type input "en_GB_ACQ_GOODLIFE_REBRANDED_NVIP_EMA_TAC_GM"
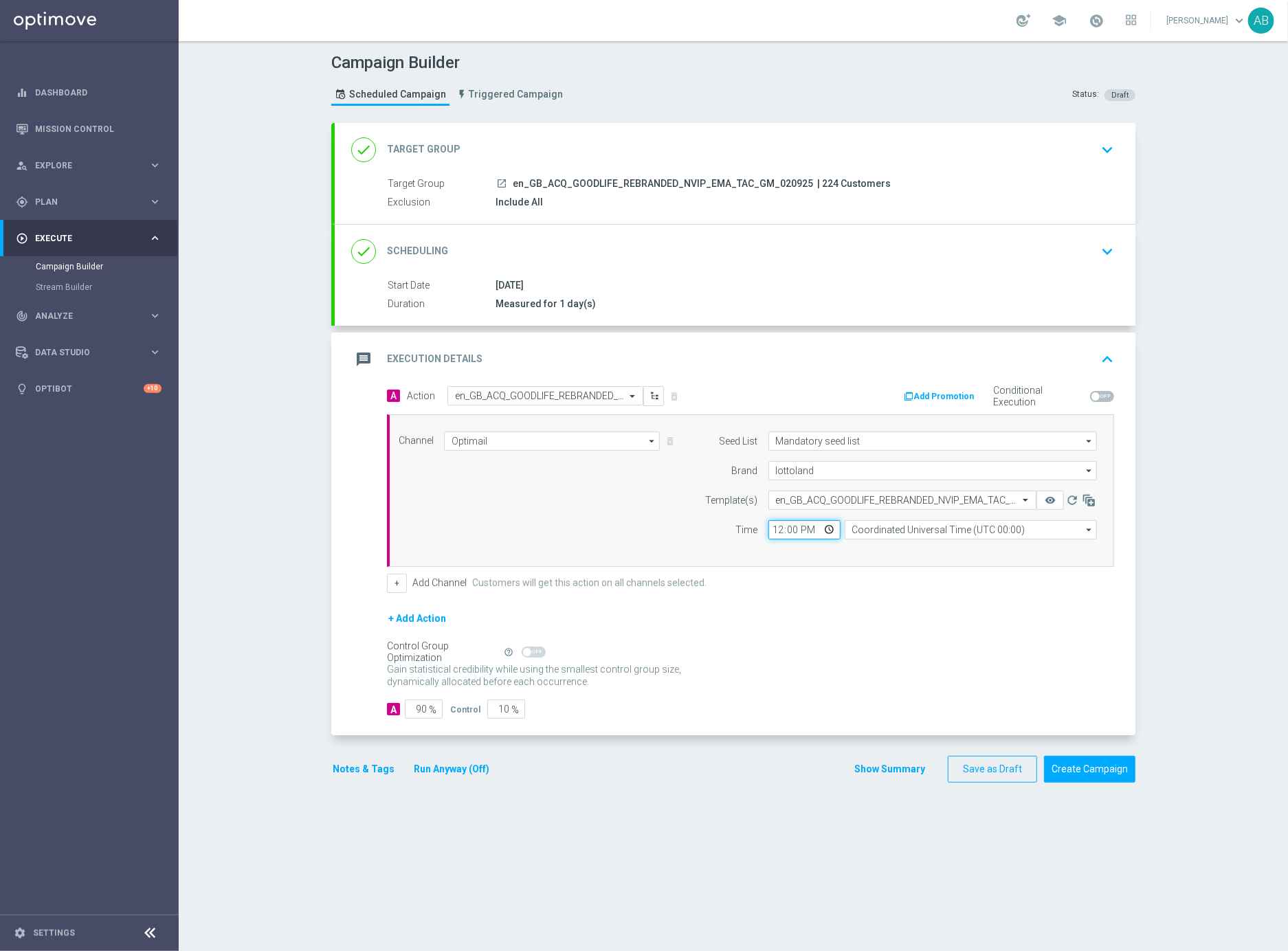
click at [776, 532] on input "12:00" at bounding box center [804, 530] width 72 height 19
type input "19:00"
click at [880, 528] on input "Coordinated Universal Time (UTC 00:00)" at bounding box center [971, 530] width 252 height 19
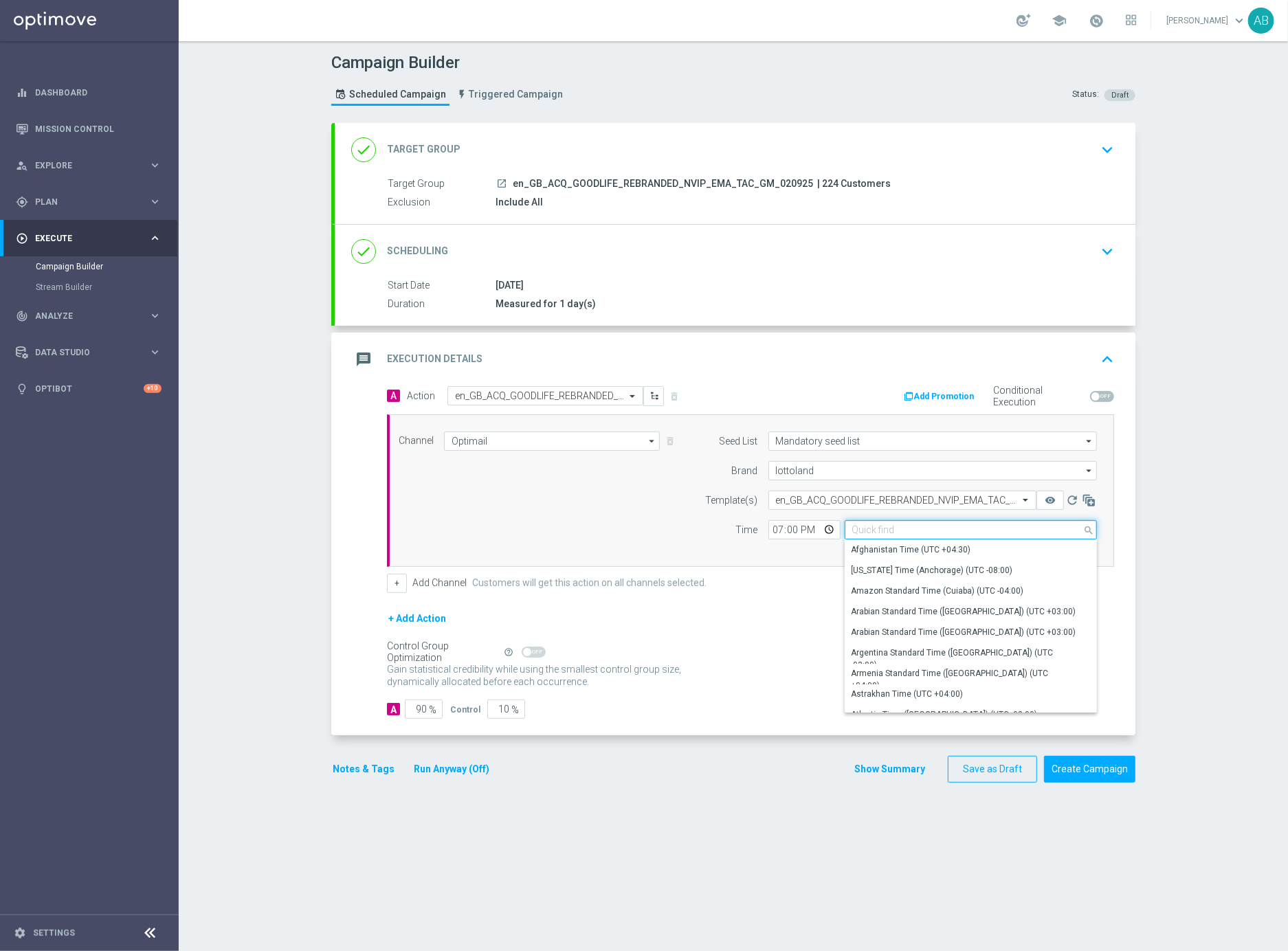
click at [880, 528] on input at bounding box center [971, 530] width 252 height 19
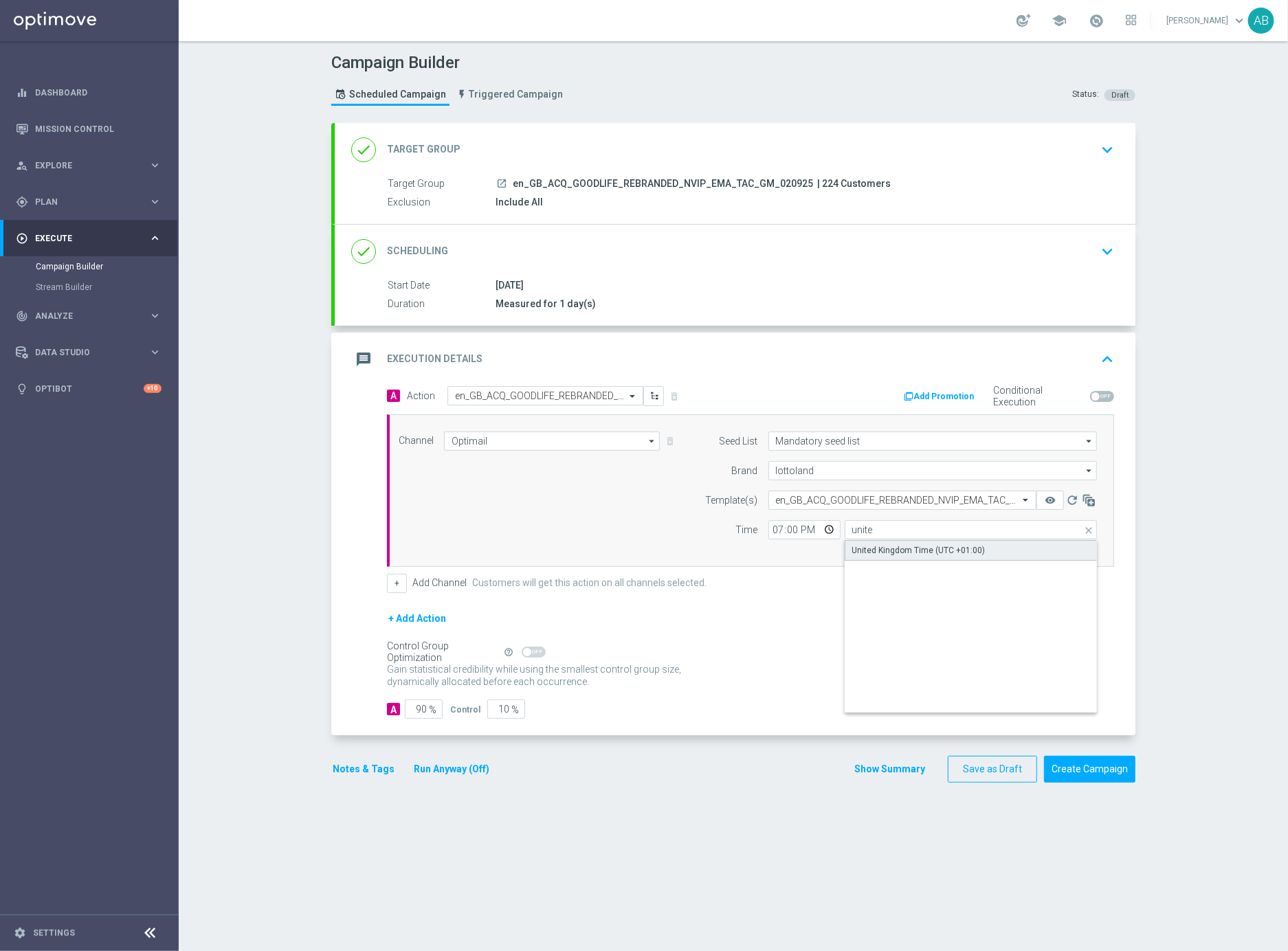
click at [922, 554] on div "United Kingdom Time (UTC +01:00)" at bounding box center [919, 550] width 134 height 12
type input "United Kingdom Time (UTC +01:00)"
drag, startPoint x: 414, startPoint y: 711, endPoint x: 499, endPoint y: 714, distance: 85.1
click at [500, 715] on div "A 90 % Control 10 %" at bounding box center [750, 709] width 727 height 19
type input "1"
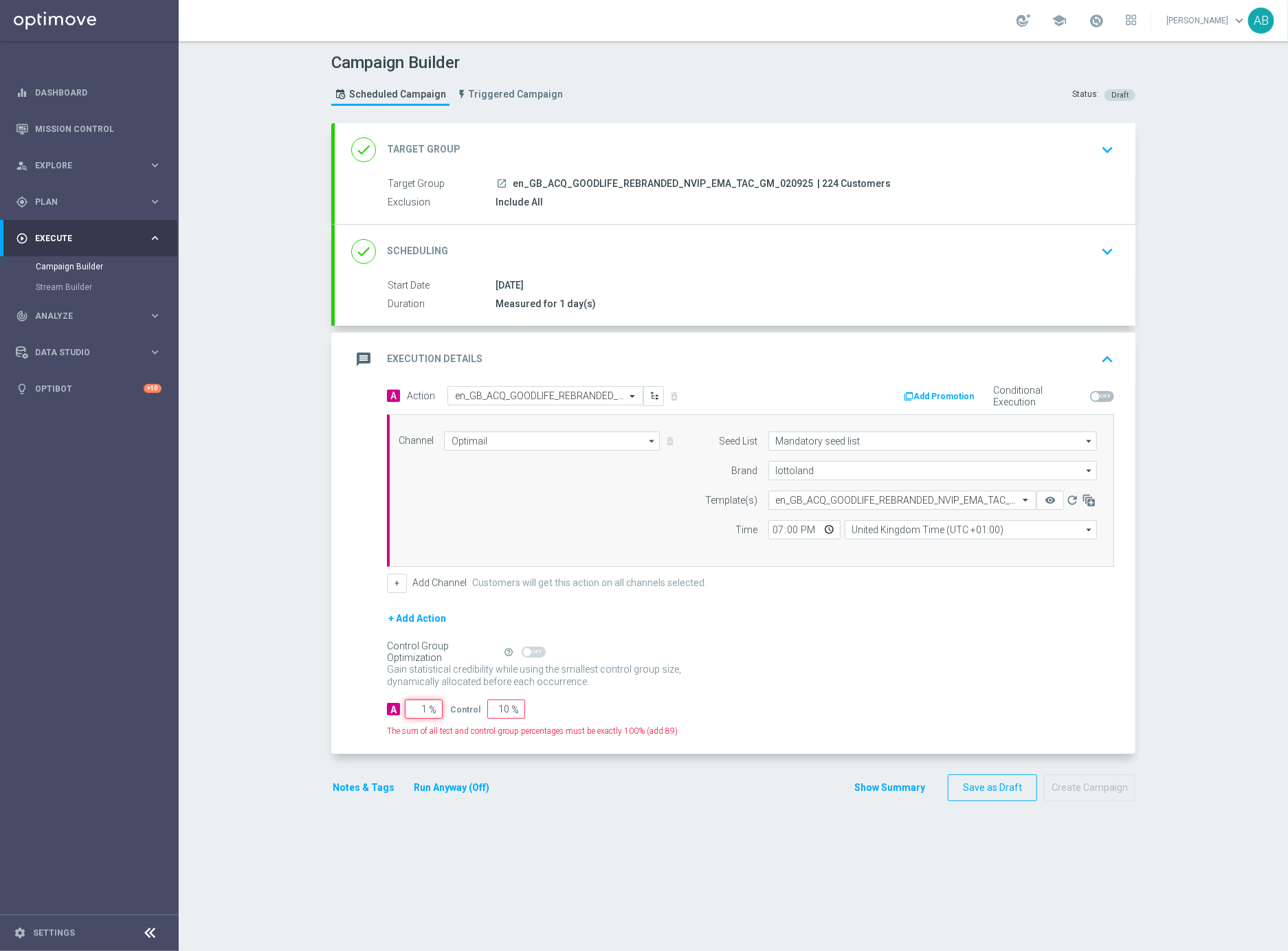
type input "99"
type input "10"
type input "90"
type input "100"
type input "0"
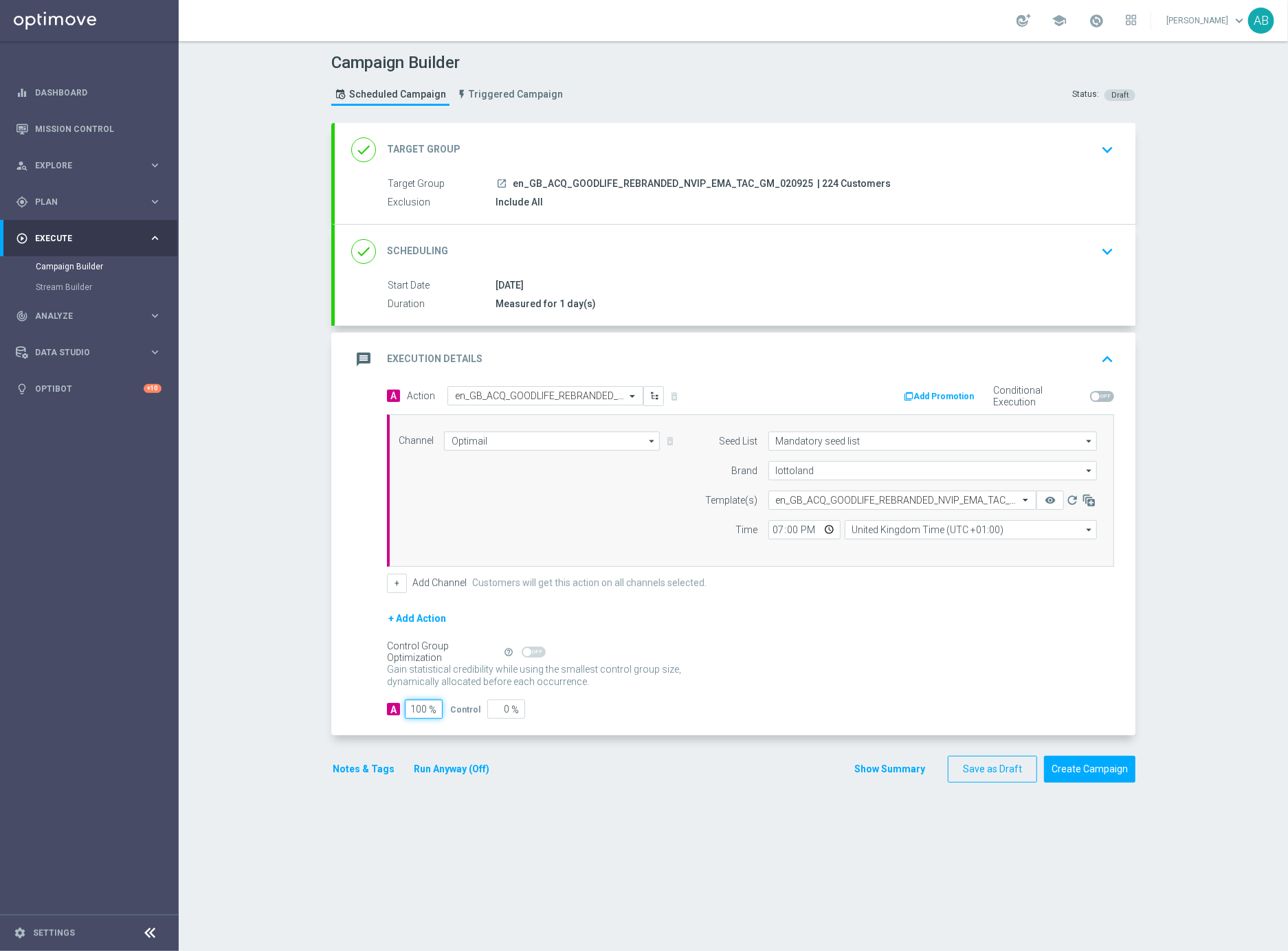
type input "100"
click at [747, 698] on form "A Action Select action en_GB_ACQ_GOODLIFE_REBRANDED_NVIP_EMA_TAC_GM delete_fore…" at bounding box center [750, 552] width 727 height 334
click at [908, 771] on button "Show Summary" at bounding box center [890, 769] width 72 height 16
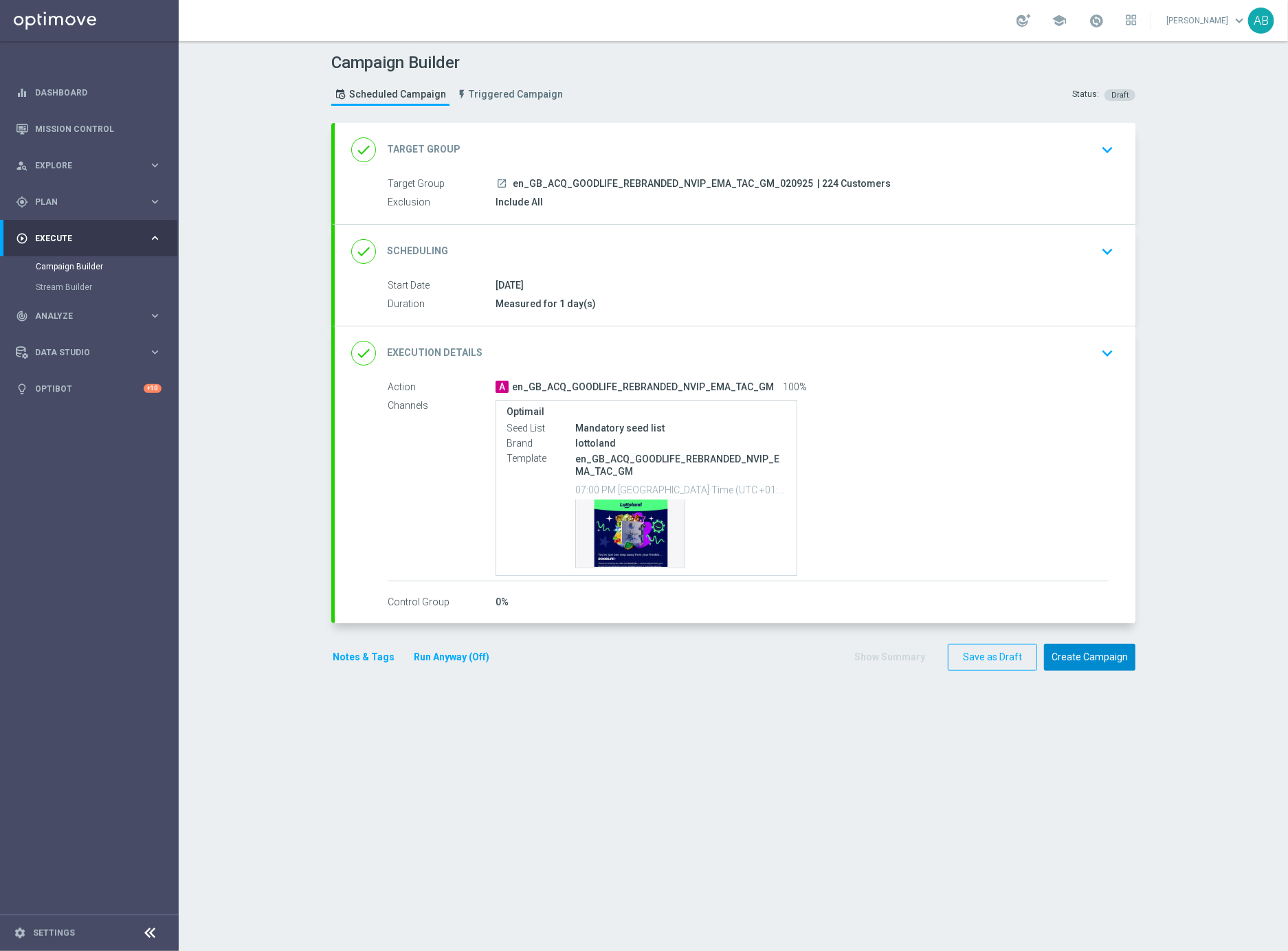
click at [1091, 655] on button "Create Campaign" at bounding box center [1089, 657] width 91 height 27
